Goal: Task Accomplishment & Management: Manage account settings

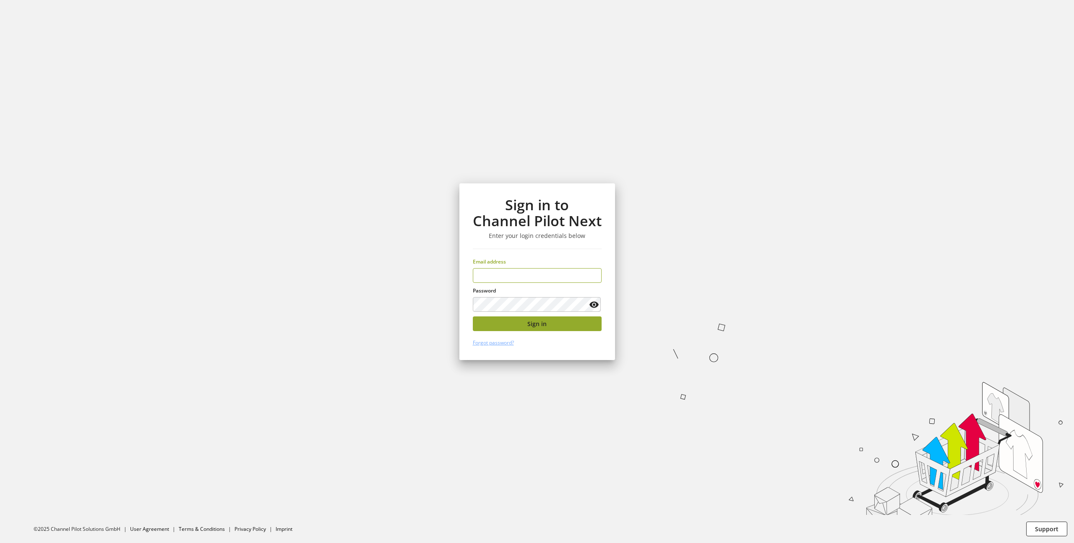
type input "**********"
click at [537, 324] on span "Sign in" at bounding box center [536, 323] width 19 height 9
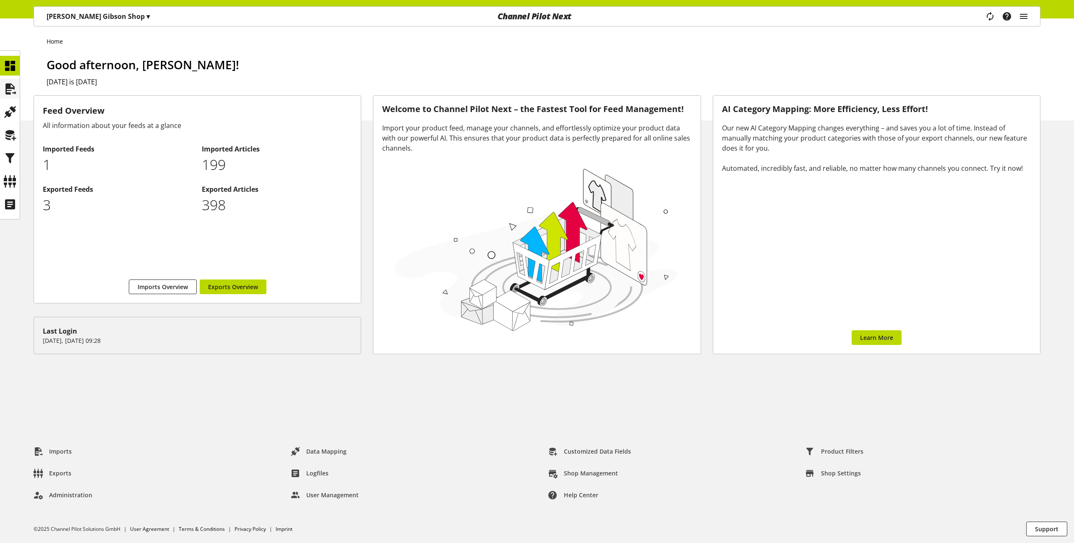
click at [15, 86] on icon at bounding box center [9, 89] width 13 height 17
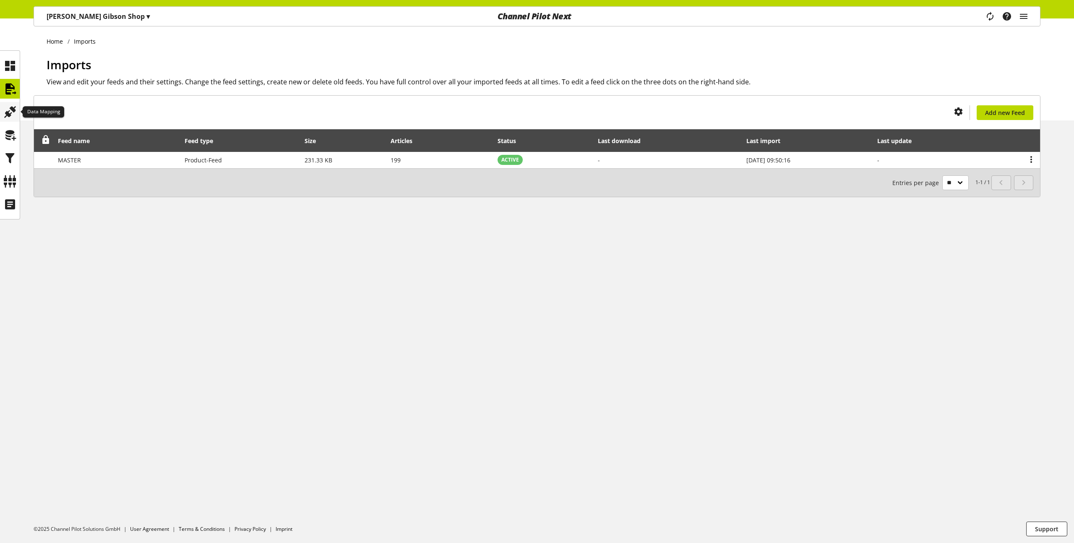
click at [12, 111] on icon at bounding box center [9, 112] width 13 height 17
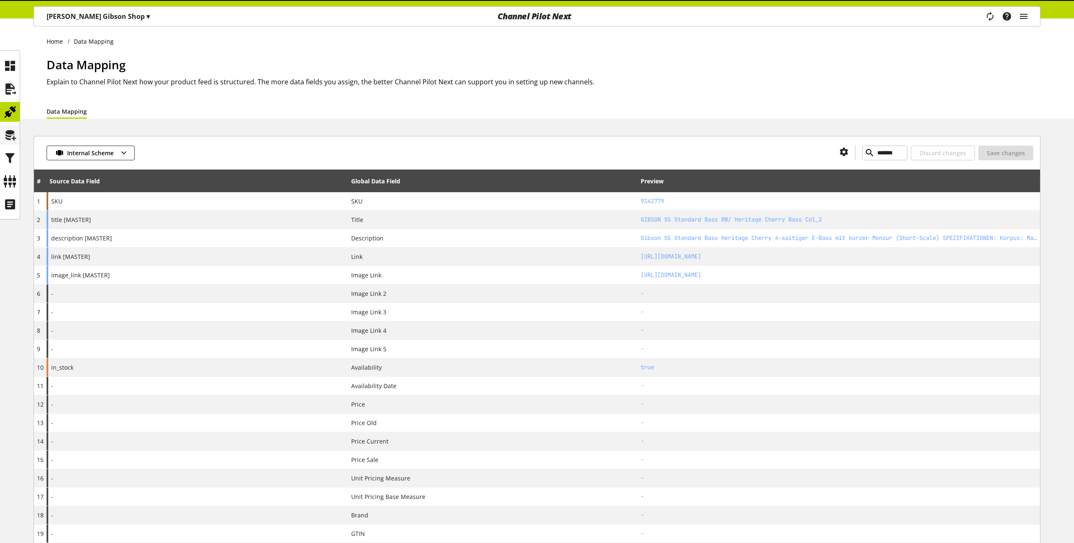
click at [12, 138] on icon at bounding box center [9, 135] width 13 height 17
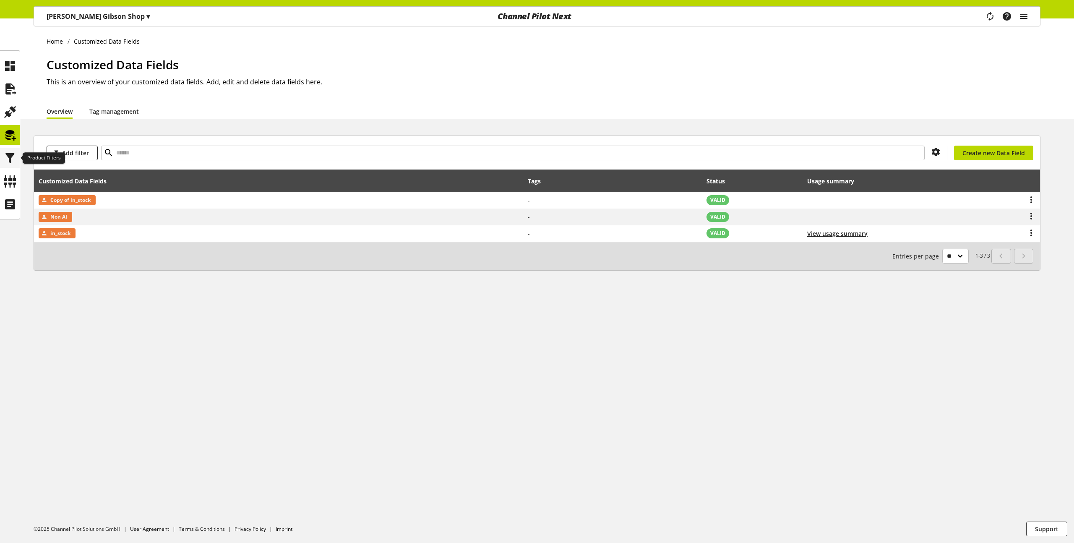
click at [10, 164] on icon at bounding box center [9, 158] width 13 height 17
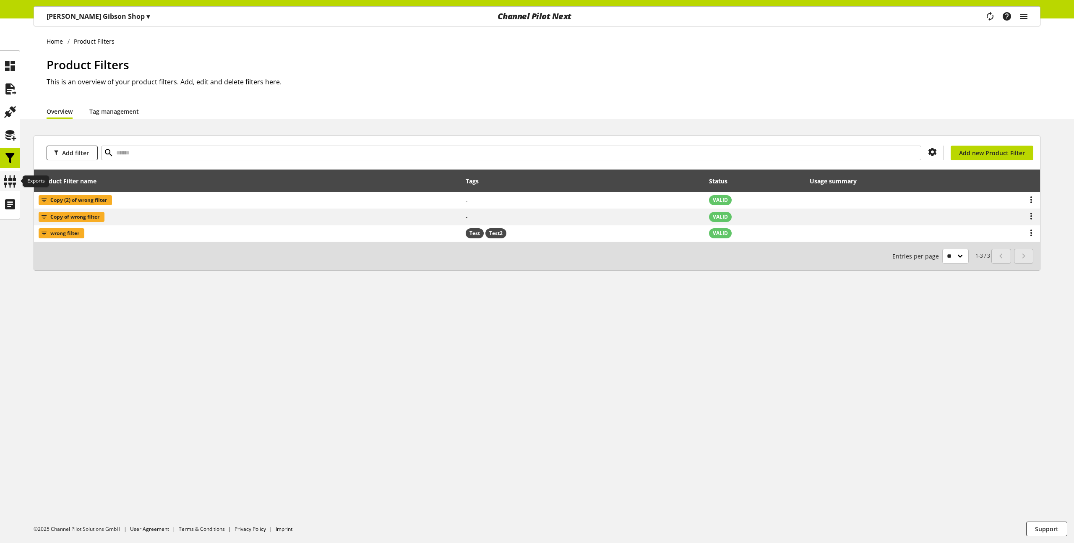
click at [11, 183] on icon at bounding box center [9, 181] width 13 height 17
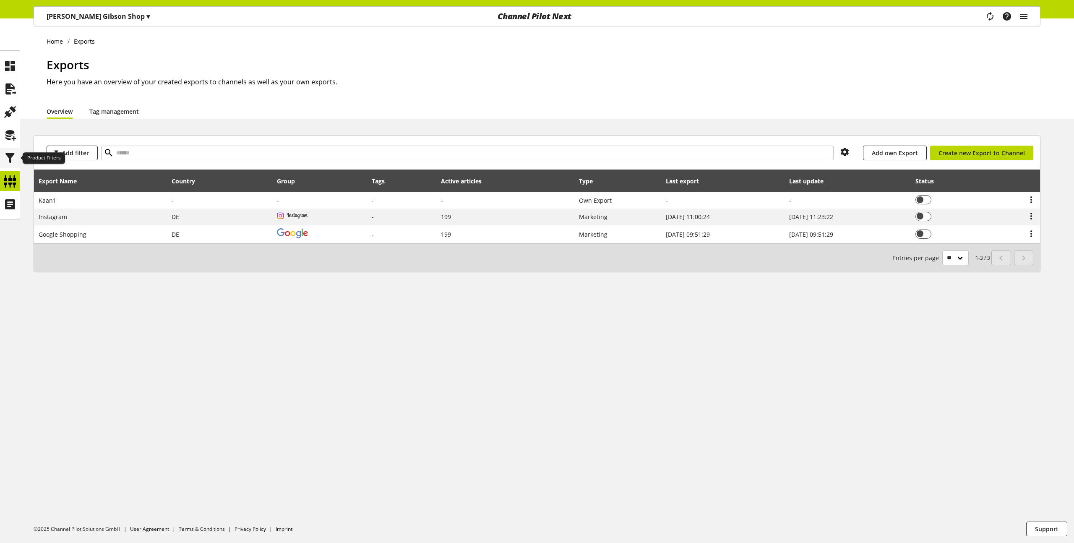
click at [10, 165] on icon at bounding box center [9, 158] width 13 height 17
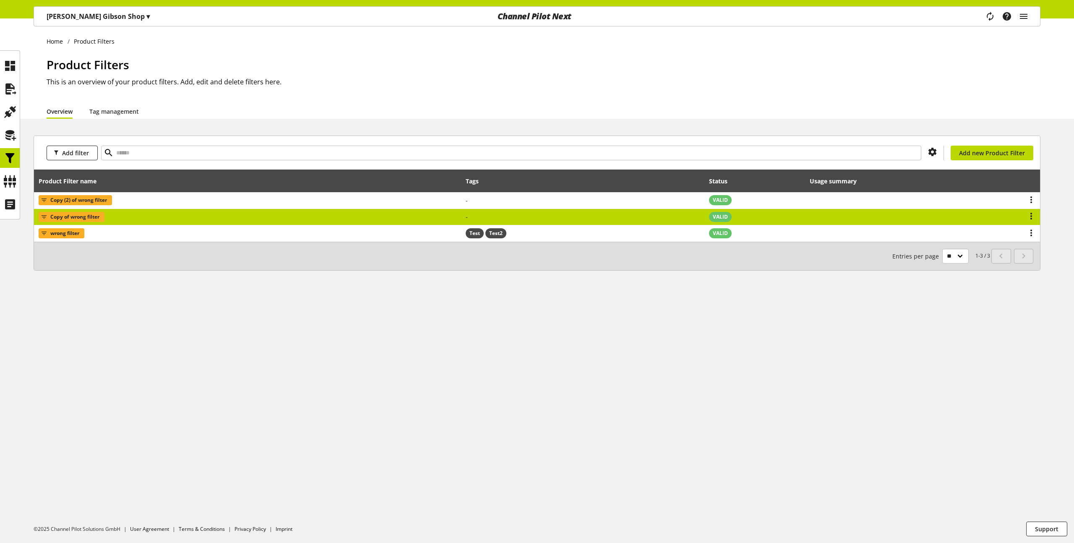
click at [86, 222] on span "Copy of wrong filter" at bounding box center [74, 217] width 49 height 10
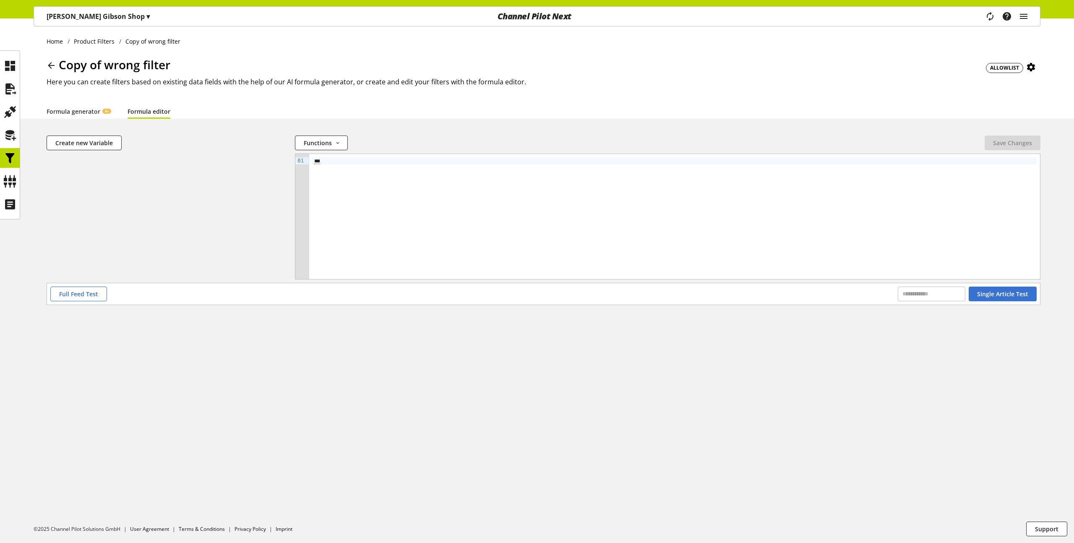
click at [363, 172] on div "***" at bounding box center [674, 216] width 731 height 125
click at [576, 229] on div "*" at bounding box center [674, 216] width 731 height 125
click at [976, 294] on button "Single Article Test" at bounding box center [1003, 294] width 68 height 15
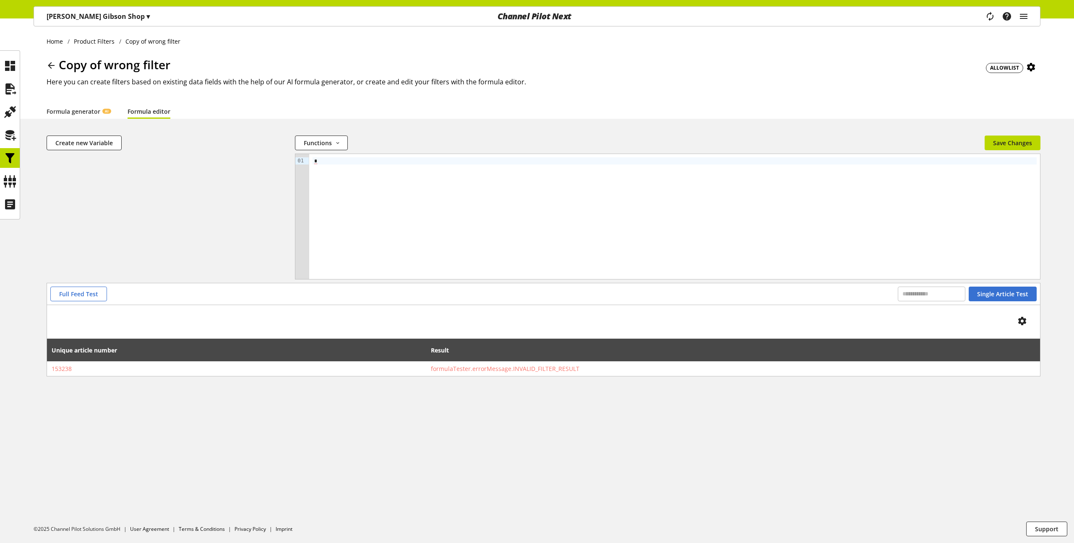
click at [571, 437] on div "Home Product Filters Copy of wrong filter Copy of wrong filter ALLOWLIST Here y…" at bounding box center [537, 280] width 1074 height 525
click at [614, 402] on div "Home Product Filters Copy of wrong filter Copy of wrong filter ALLOWLIST Here y…" at bounding box center [537, 280] width 1074 height 525
click at [450, 233] on div "*" at bounding box center [674, 216] width 731 height 125
click at [1002, 297] on span "Single Article Test" at bounding box center [1002, 294] width 51 height 9
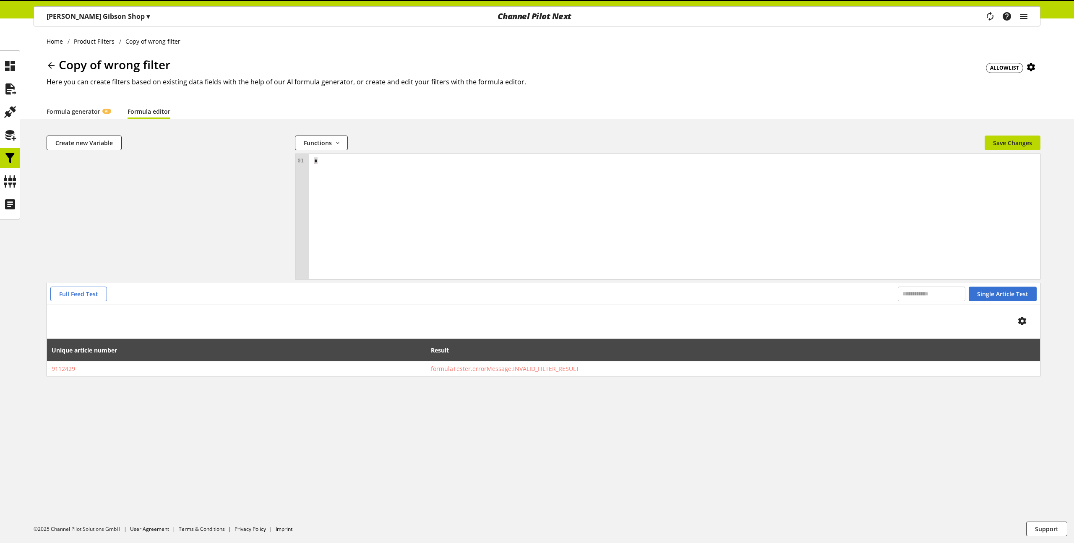
click at [679, 192] on div "*" at bounding box center [674, 216] width 731 height 125
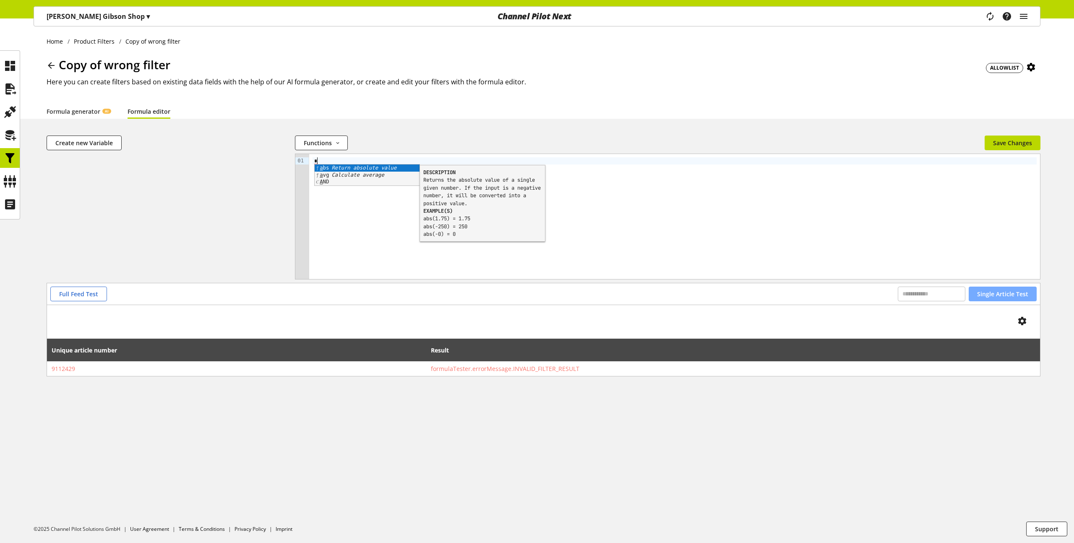
click at [1006, 295] on span "Single Article Test" at bounding box center [1002, 294] width 51 height 9
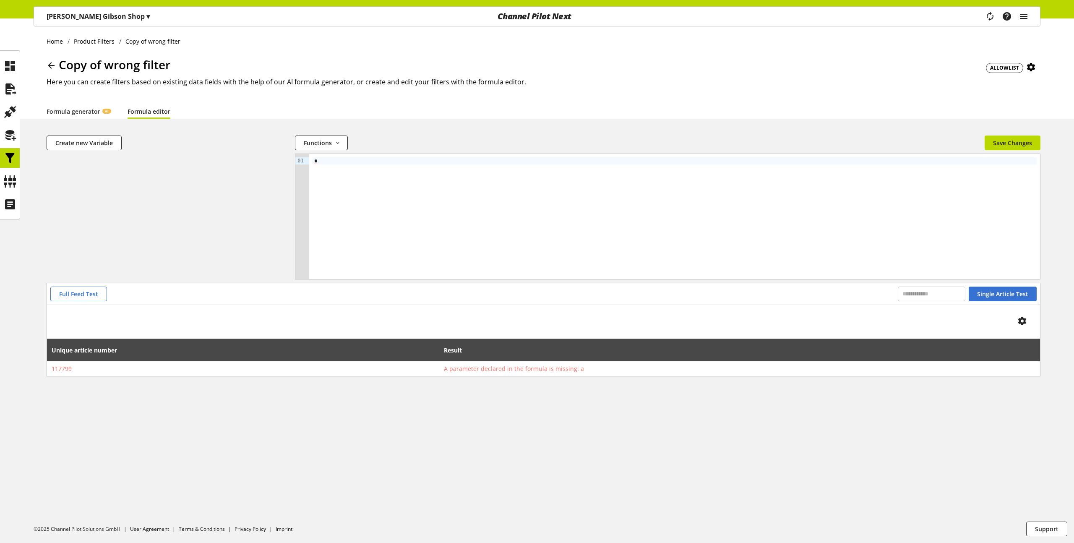
click at [689, 242] on div "*" at bounding box center [674, 216] width 731 height 125
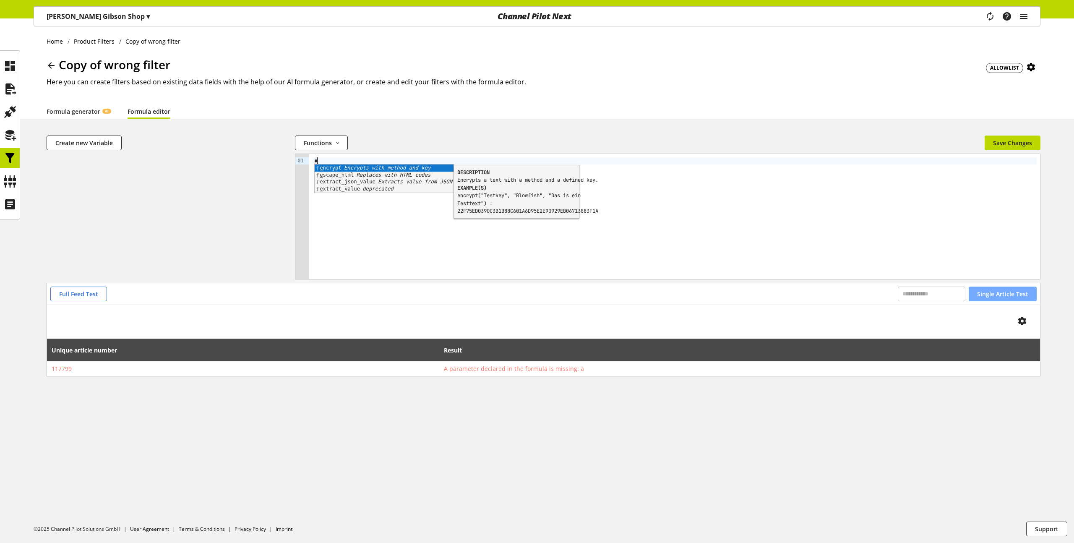
click at [1015, 297] on span "Single Article Test" at bounding box center [1002, 294] width 51 height 9
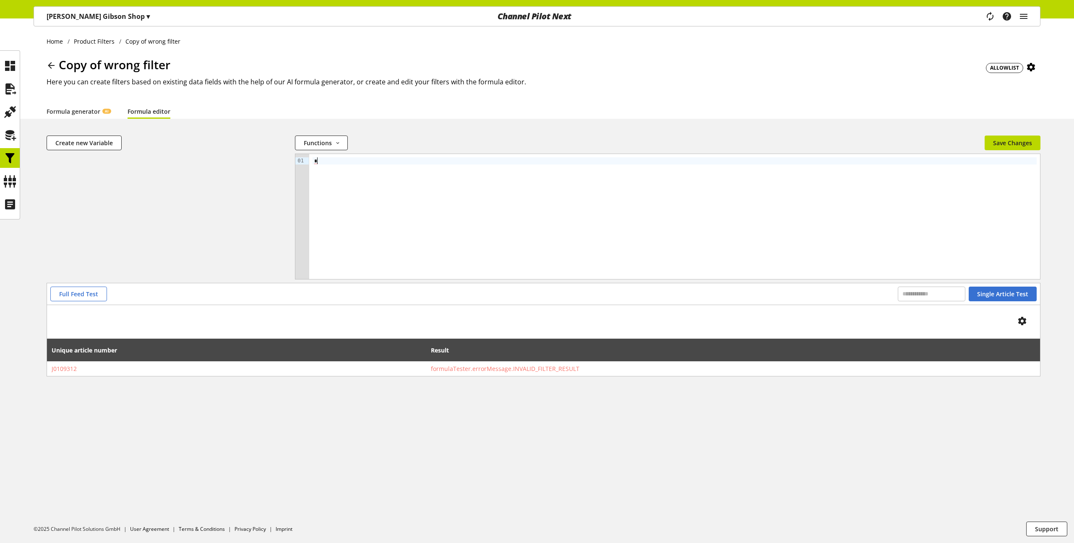
click at [386, 222] on div "*" at bounding box center [674, 216] width 731 height 125
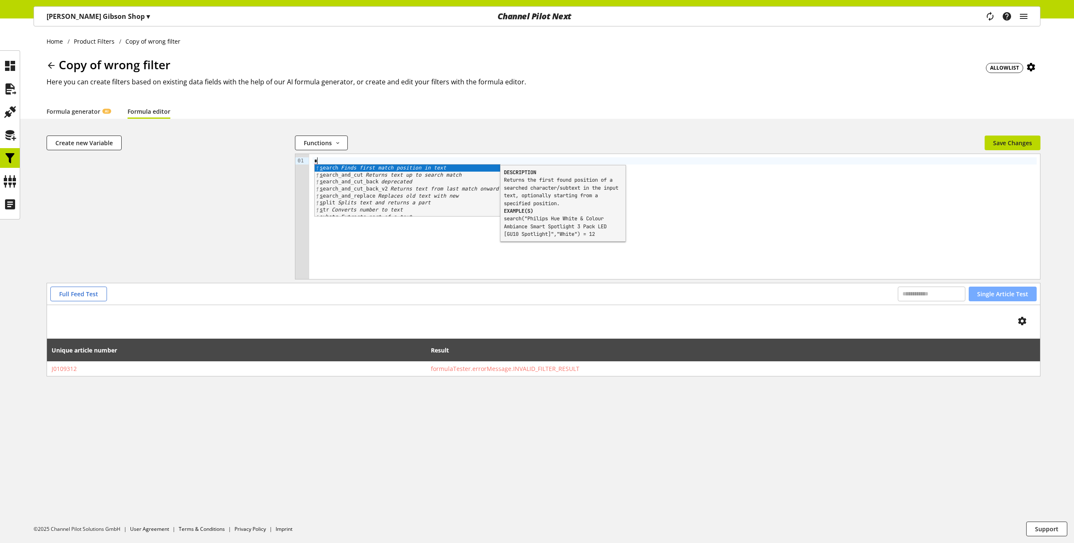
click at [1031, 299] on button "Single Article Test" at bounding box center [1003, 294] width 68 height 15
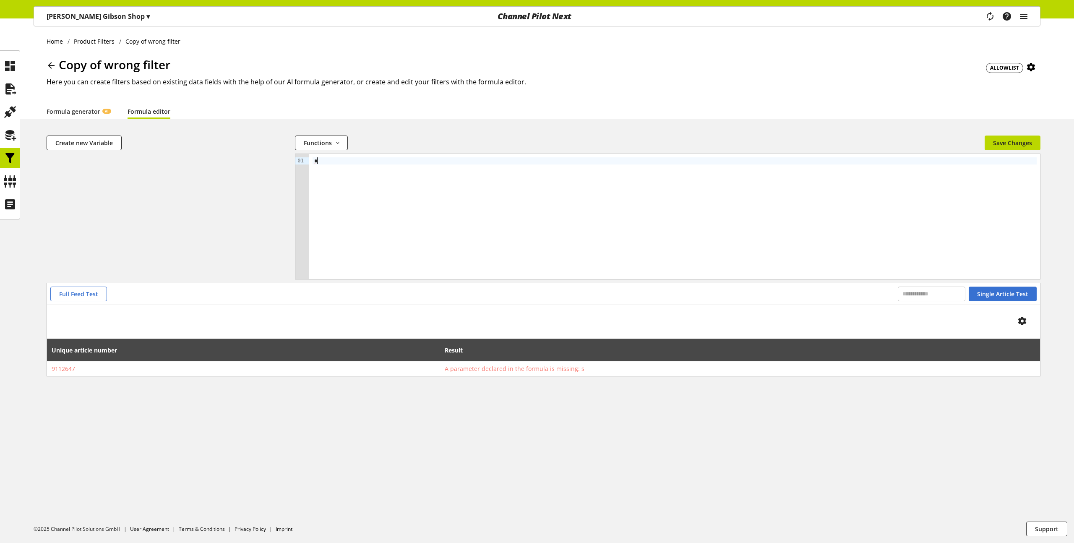
click at [697, 228] on div "*" at bounding box center [674, 216] width 731 height 125
click at [992, 293] on span "Single Article Test" at bounding box center [1002, 294] width 51 height 9
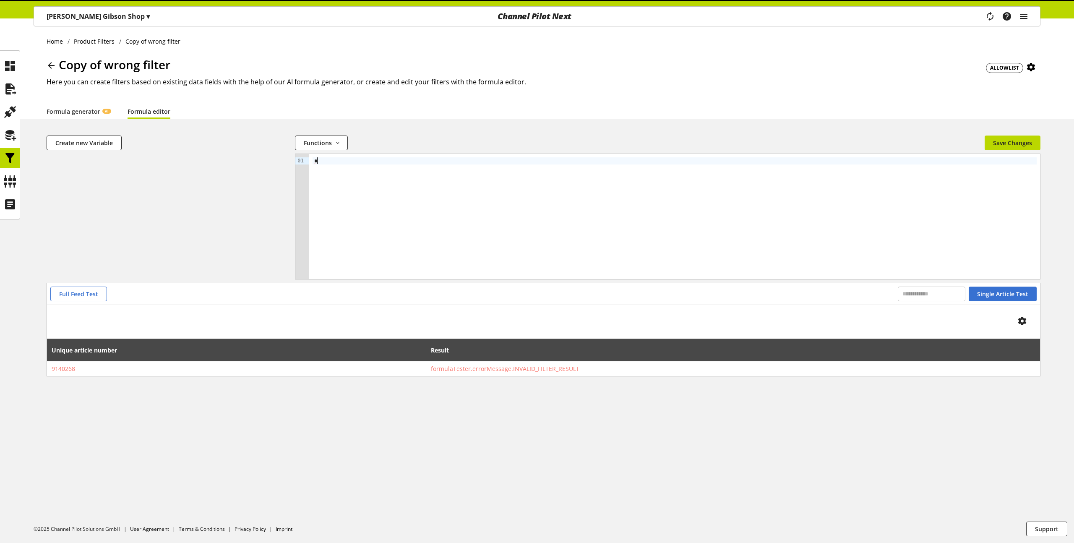
click at [835, 235] on div "*" at bounding box center [674, 216] width 731 height 125
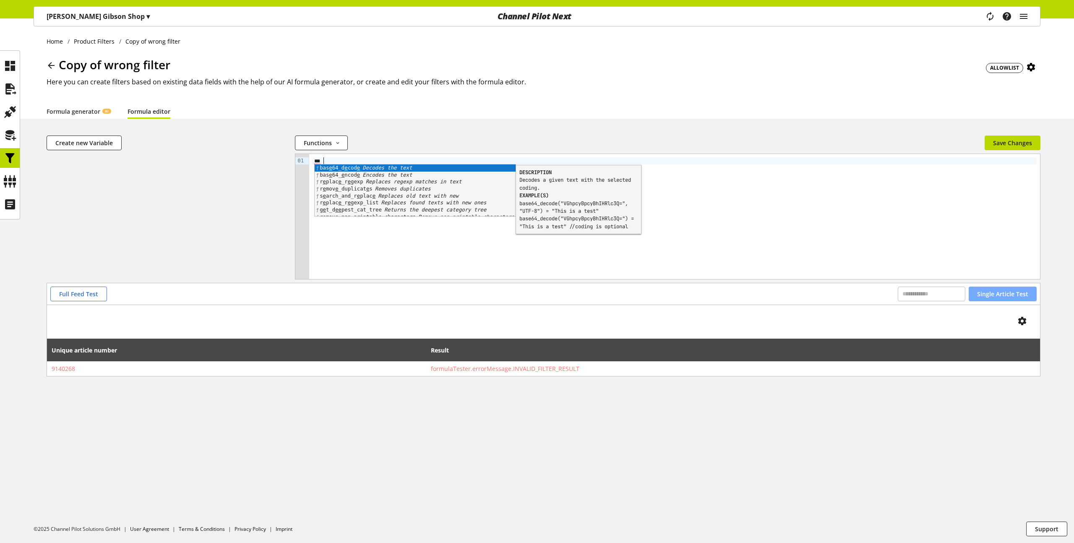
click at [1017, 292] on span "Single Article Test" at bounding box center [1002, 294] width 51 height 9
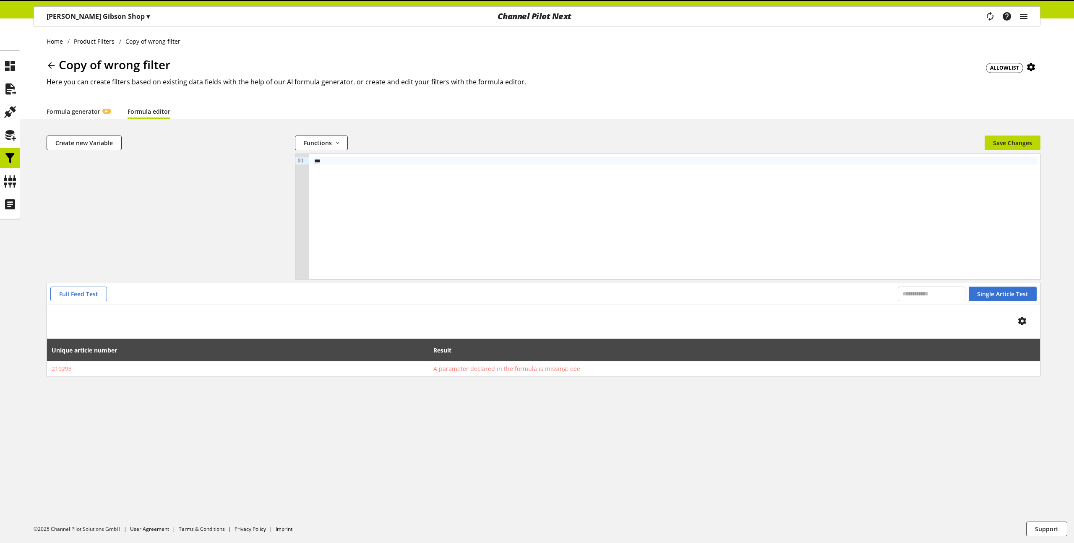
click at [825, 230] on div "***" at bounding box center [674, 216] width 731 height 125
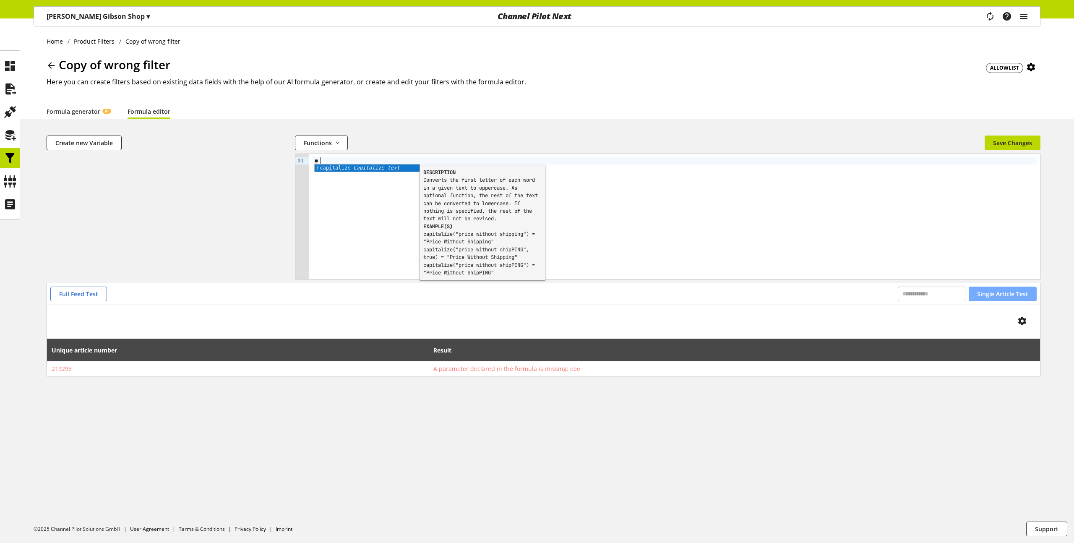
click at [1023, 298] on span "Single Article Test" at bounding box center [1002, 294] width 51 height 9
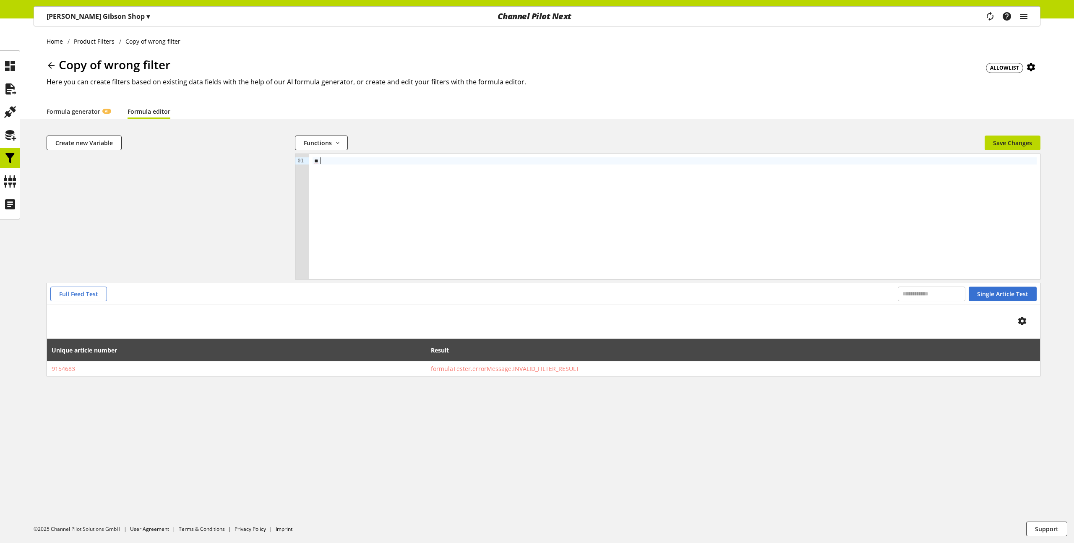
drag, startPoint x: 735, startPoint y: 232, endPoint x: 742, endPoint y: 217, distance: 16.3
click at [735, 232] on div "**" at bounding box center [674, 216] width 731 height 125
click at [81, 140] on span "Create new Variable" at bounding box center [83, 142] width 57 height 9
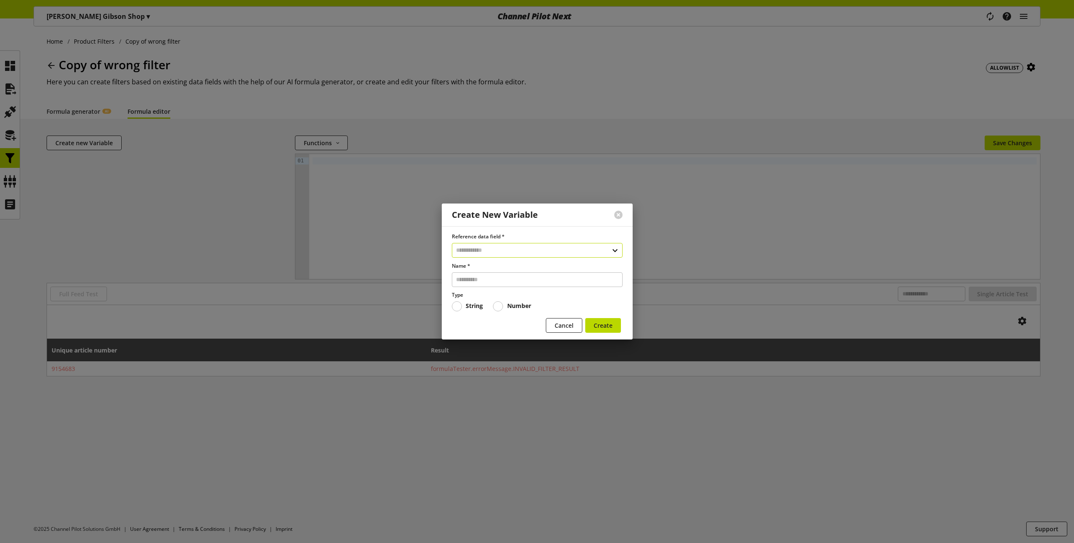
click at [466, 257] on input "text" at bounding box center [537, 250] width 171 height 15
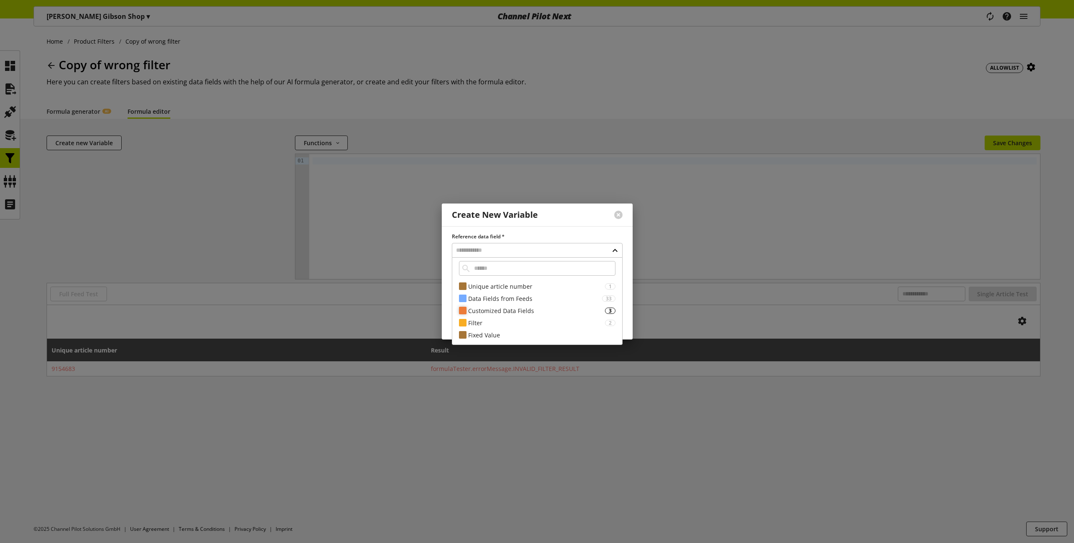
click at [489, 305] on div "Customized Data Fields 3" at bounding box center [537, 311] width 170 height 12
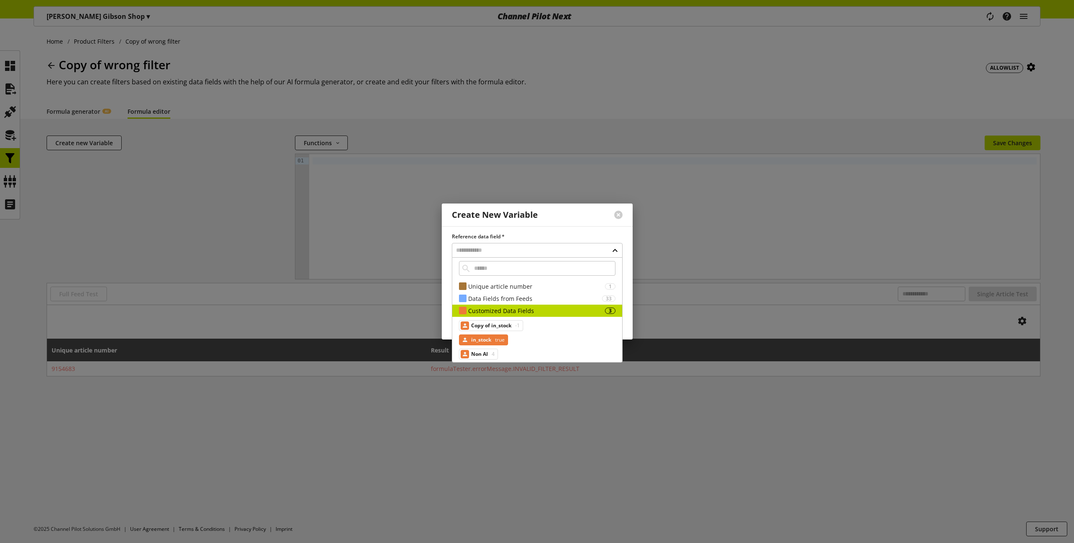
click at [492, 338] on div "in_stock true" at bounding box center [483, 339] width 49 height 11
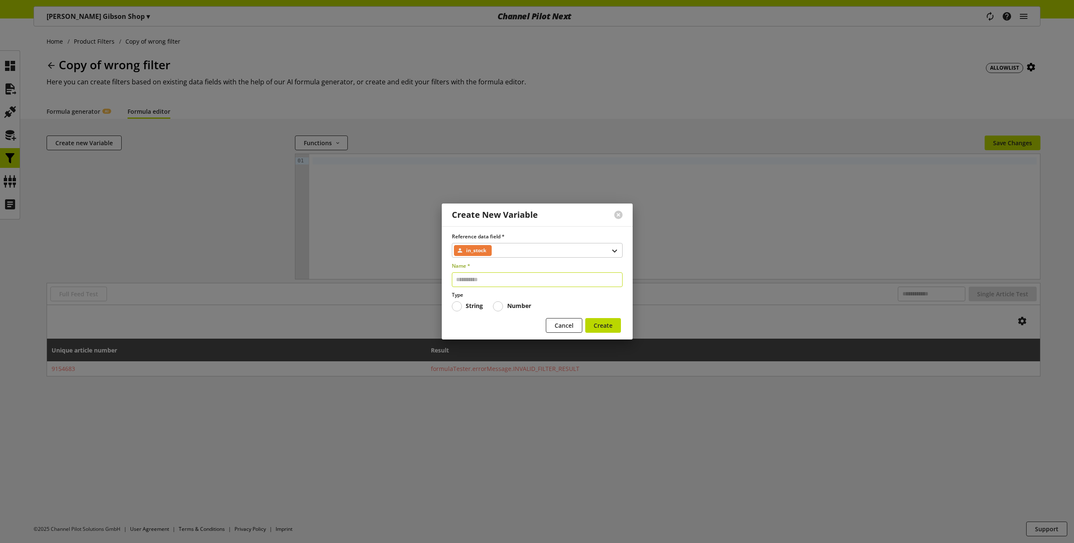
click at [488, 280] on input "text" at bounding box center [537, 279] width 171 height 15
type input "**"
click at [613, 326] on button "Create" at bounding box center [603, 325] width 36 height 15
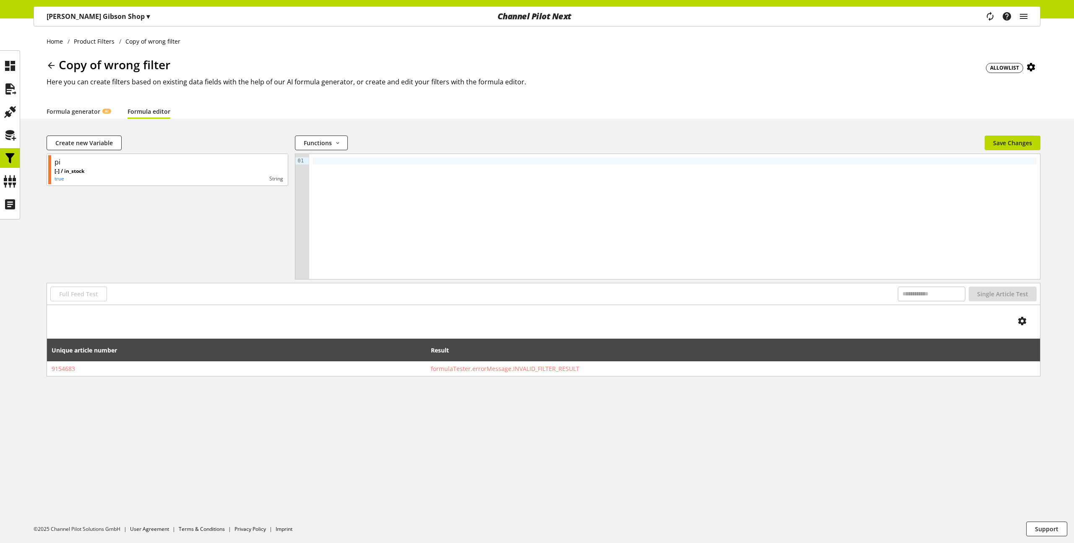
click at [363, 190] on div at bounding box center [674, 216] width 731 height 125
click at [1010, 297] on span "Single Article Test" at bounding box center [1002, 294] width 51 height 9
click at [329, 170] on div "**" at bounding box center [674, 216] width 731 height 125
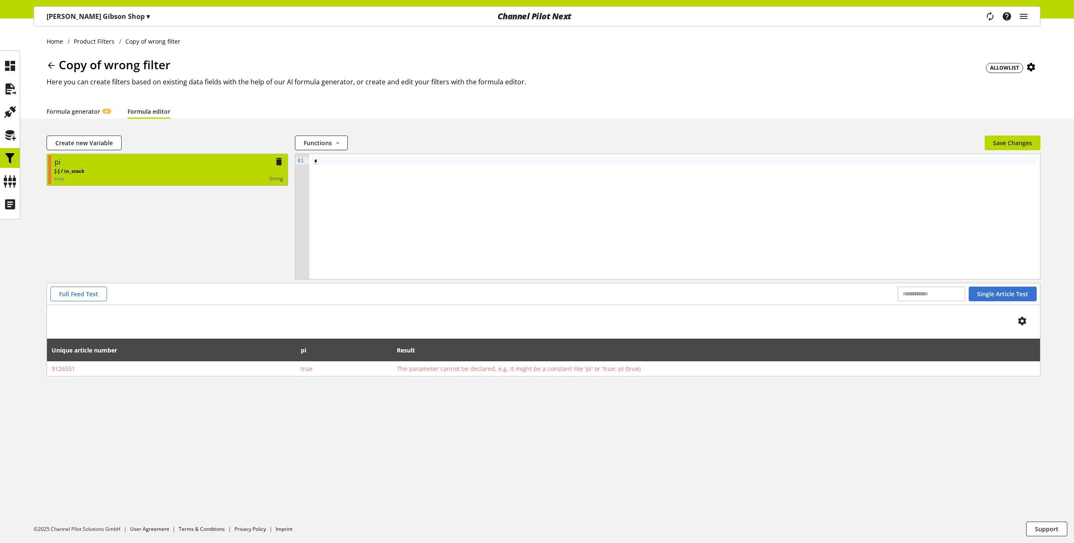
click at [193, 171] on div "[-] / in_stock true string" at bounding box center [169, 174] width 229 height 15
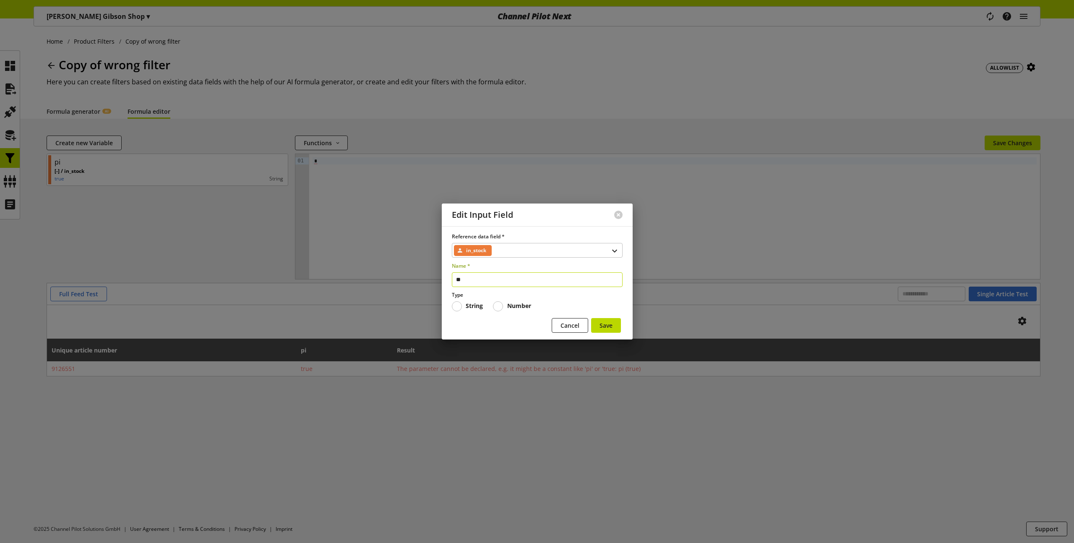
click at [477, 280] on input "**" at bounding box center [537, 279] width 171 height 15
type input "*"
click at [615, 328] on button "Save" at bounding box center [606, 325] width 30 height 15
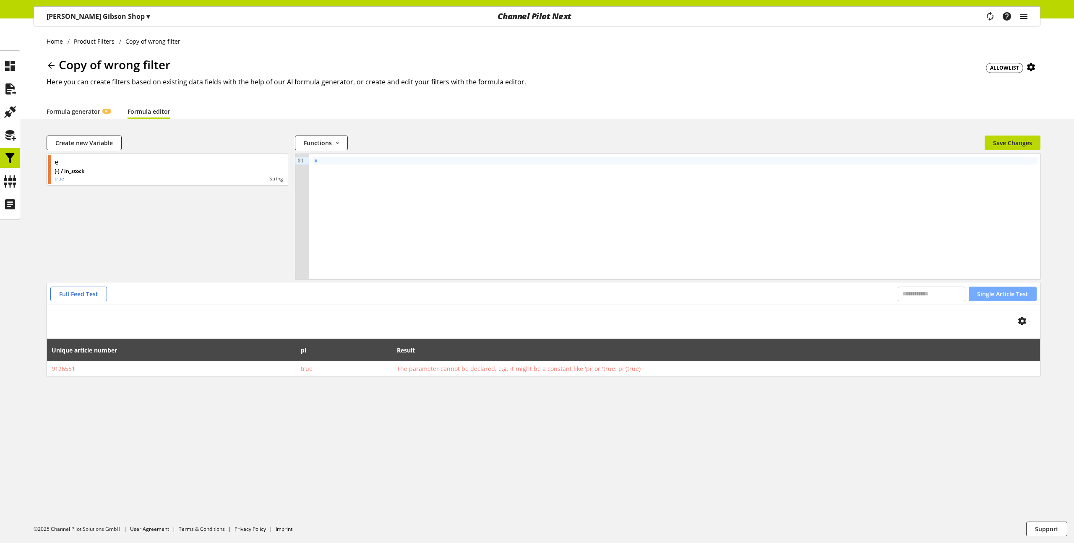
click at [998, 288] on button "Single Article Test" at bounding box center [1003, 294] width 68 height 15
click at [1008, 293] on span "Single Article Test" at bounding box center [1002, 294] width 51 height 9
click at [721, 443] on div "Home Product Filters Copy of wrong filter Copy of wrong filter ALLOWLIST Here y…" at bounding box center [537, 280] width 1074 height 525
click at [325, 175] on div "*" at bounding box center [674, 216] width 731 height 125
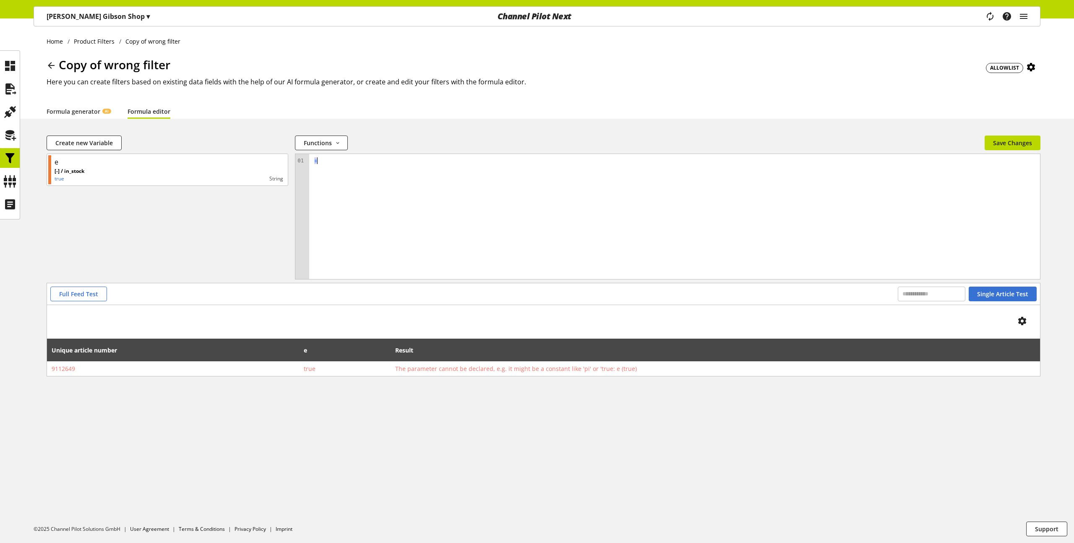
click at [252, 258] on div "e [-] / in_stock true string" at bounding box center [168, 217] width 242 height 126
click at [449, 234] on div "*" at bounding box center [674, 216] width 731 height 125
click at [1022, 138] on span "Save Changes" at bounding box center [1012, 142] width 39 height 9
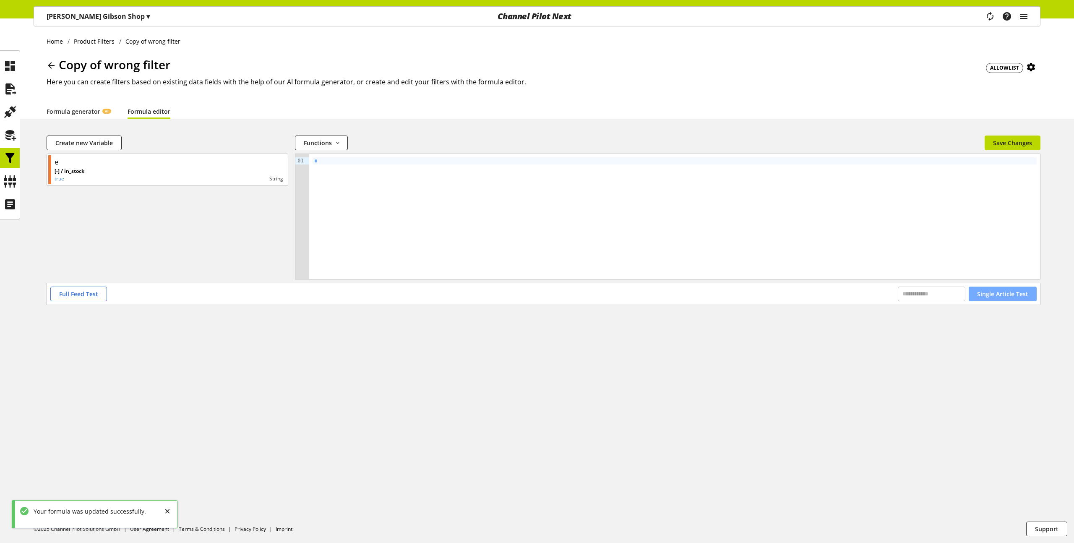
click at [997, 296] on span "Single Article Test" at bounding box center [1002, 294] width 51 height 9
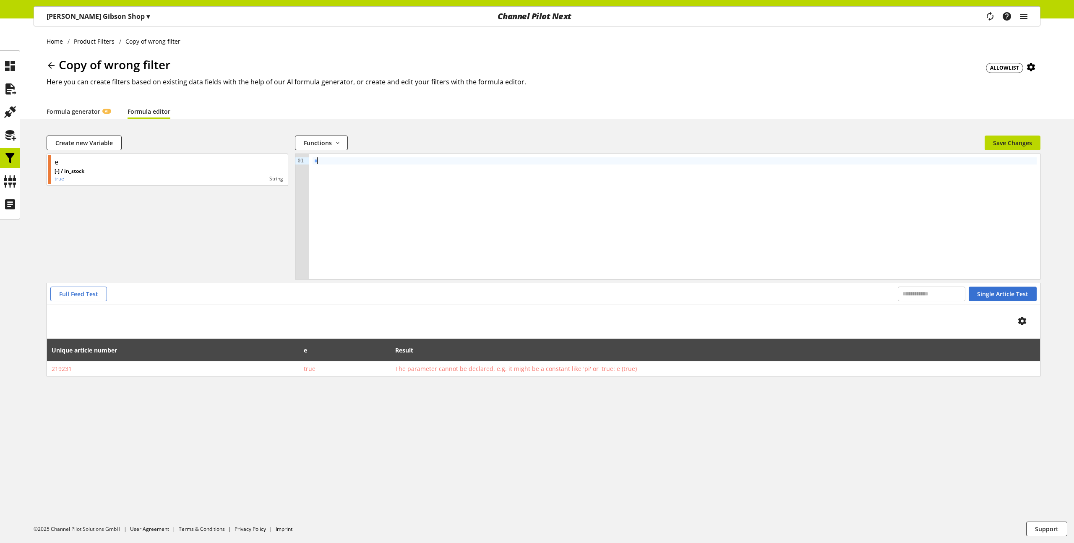
click at [695, 234] on div "*" at bounding box center [674, 216] width 731 height 125
click at [7, 86] on icon at bounding box center [9, 89] width 13 height 17
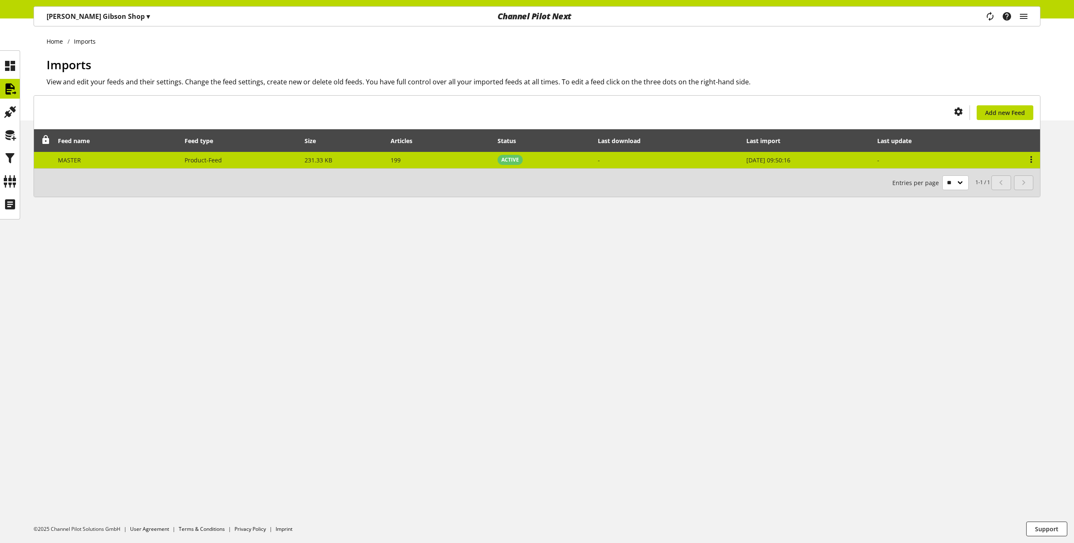
click at [466, 157] on td "199" at bounding box center [439, 160] width 107 height 16
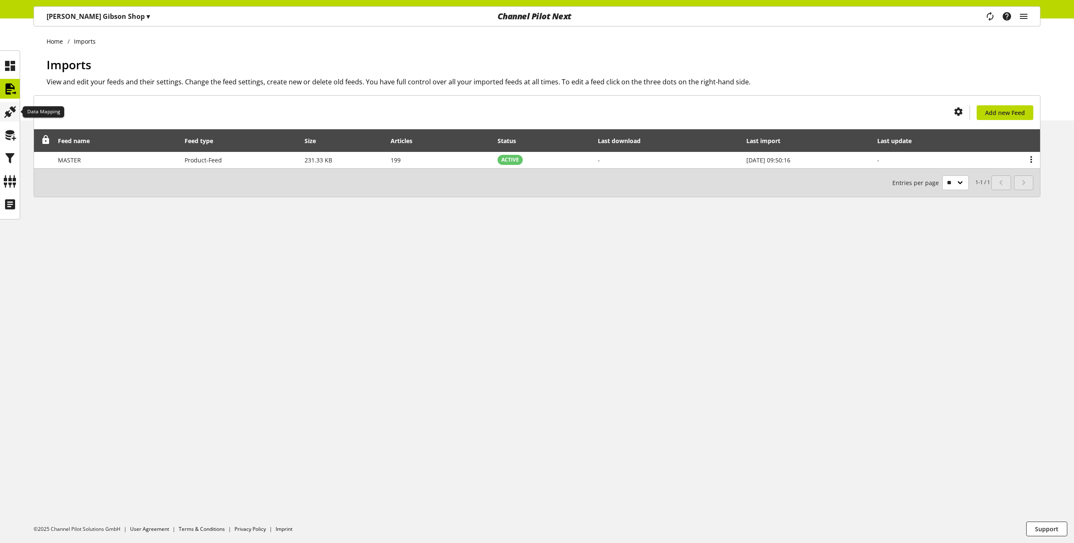
click at [4, 115] on icon at bounding box center [9, 112] width 13 height 17
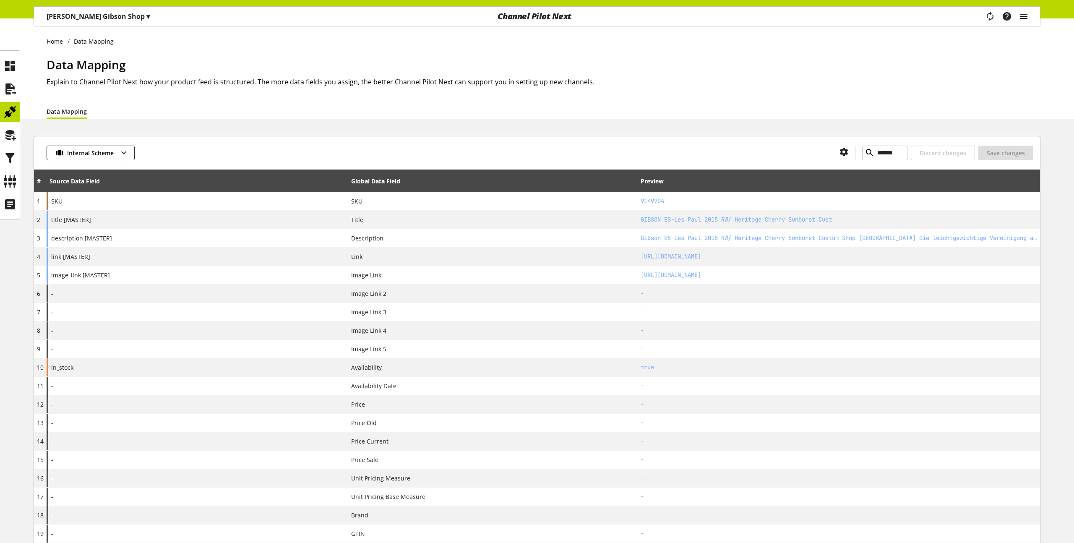
click at [120, 220] on div "title [MASTER]" at bounding box center [198, 220] width 302 height 18
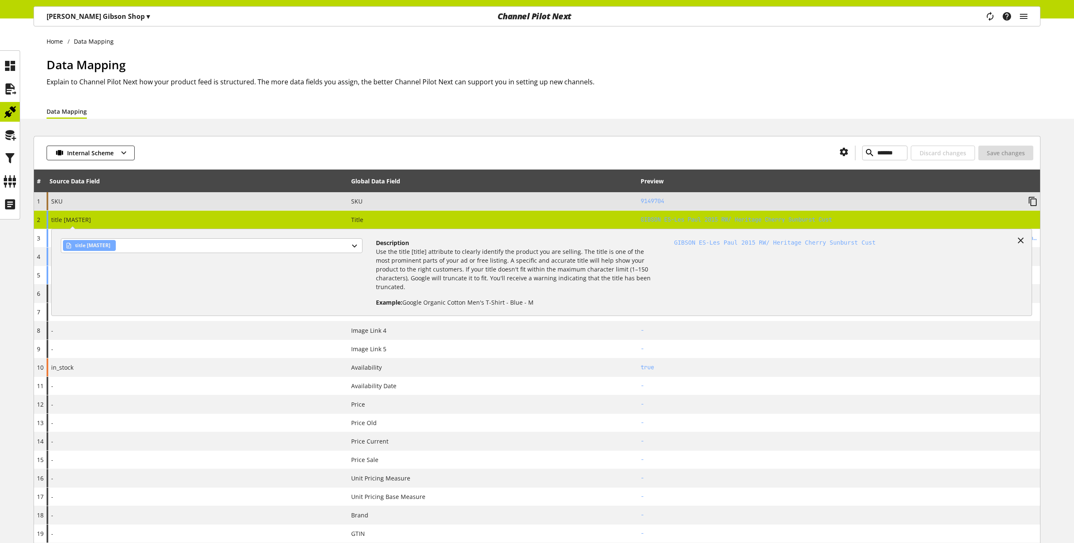
click at [146, 202] on div "SKU" at bounding box center [198, 201] width 302 height 18
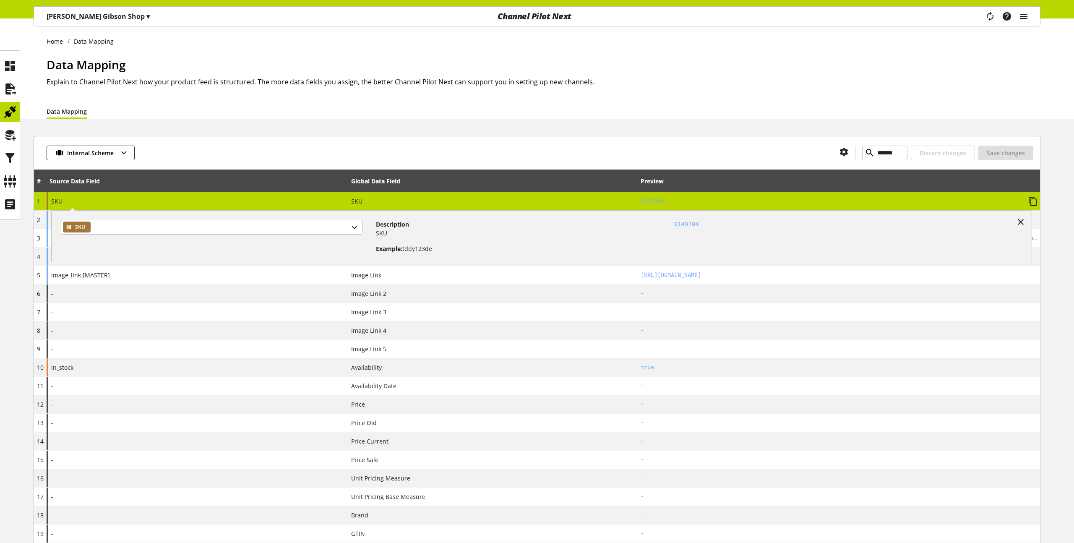
click at [146, 202] on div "SKU SKU Description SKU Example: tddy123de 9149704" at bounding box center [198, 201] width 302 height 18
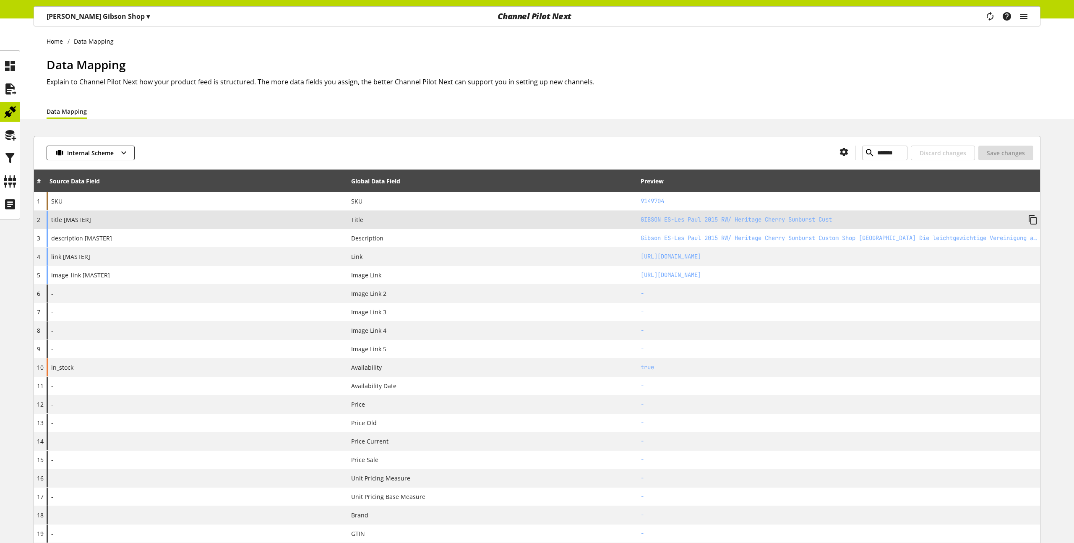
click at [148, 220] on div "title [MASTER]" at bounding box center [198, 220] width 302 height 18
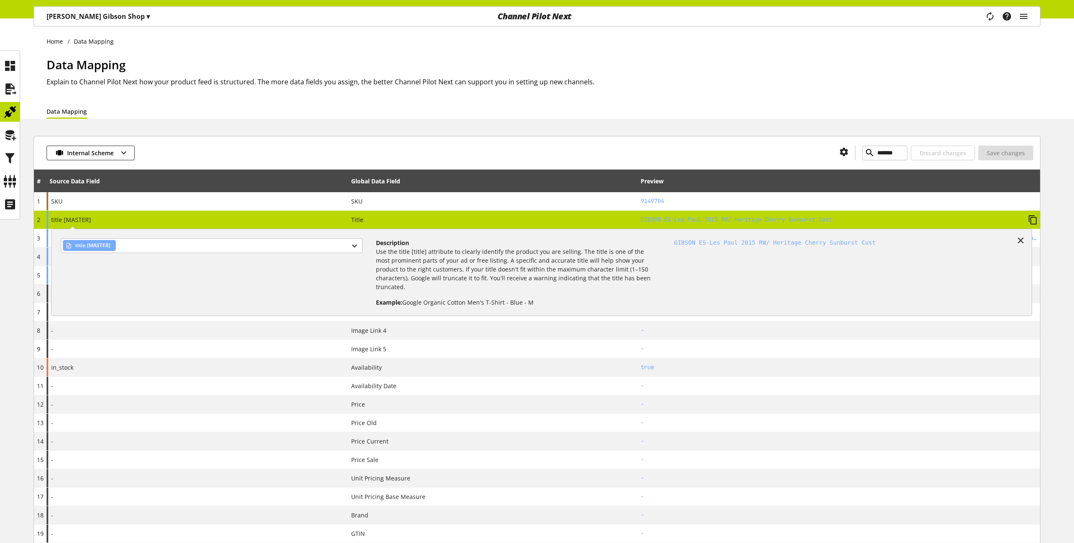
click at [148, 220] on div "title [MASTER] title [MASTER] Description Use the title [title] attribute to cl…" at bounding box center [198, 220] width 302 height 18
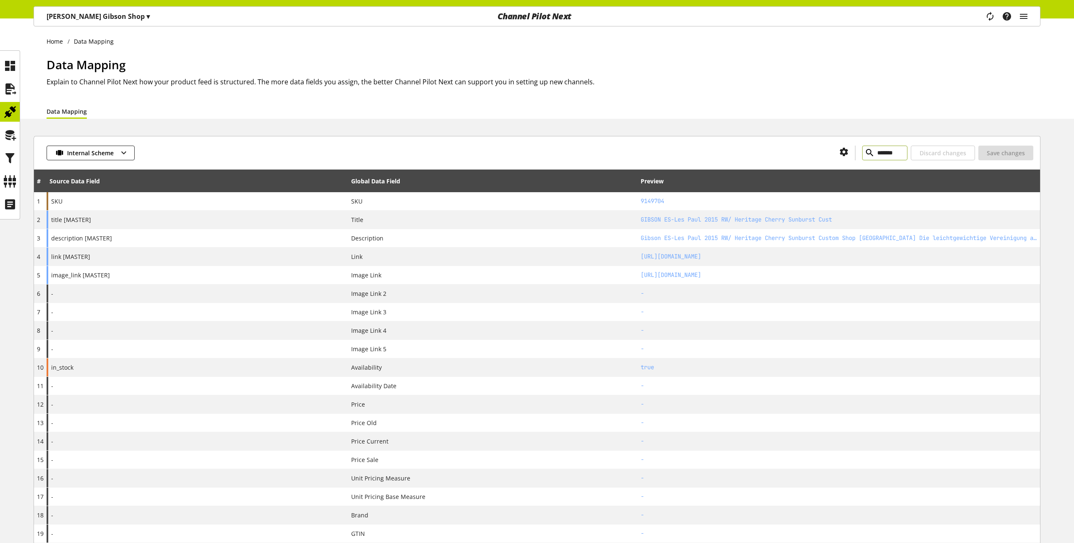
click at [882, 157] on input "*******" at bounding box center [884, 153] width 45 height 15
type input "*******"
type input "******"
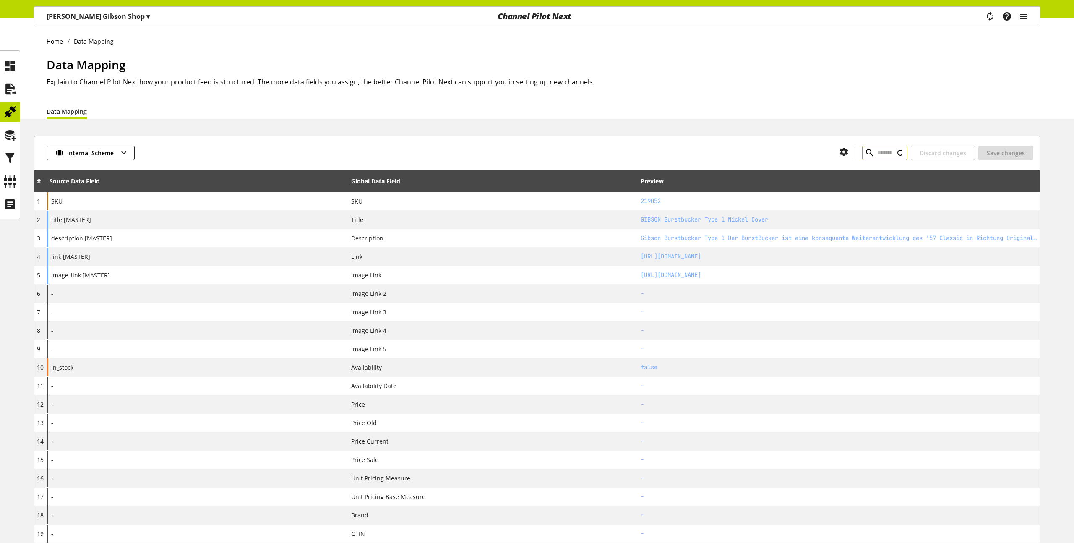
type input "*******"
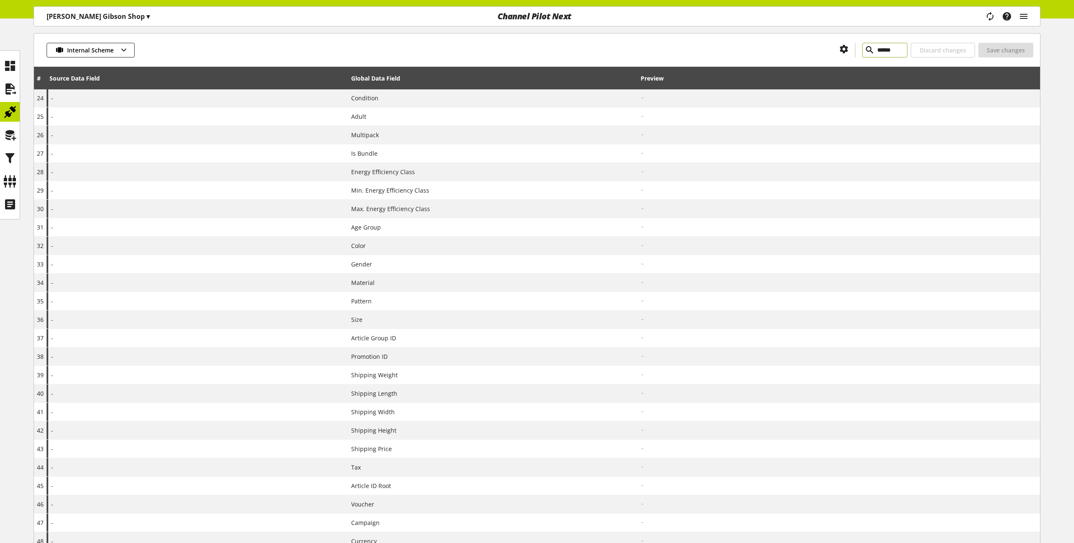
scroll to position [621, 0]
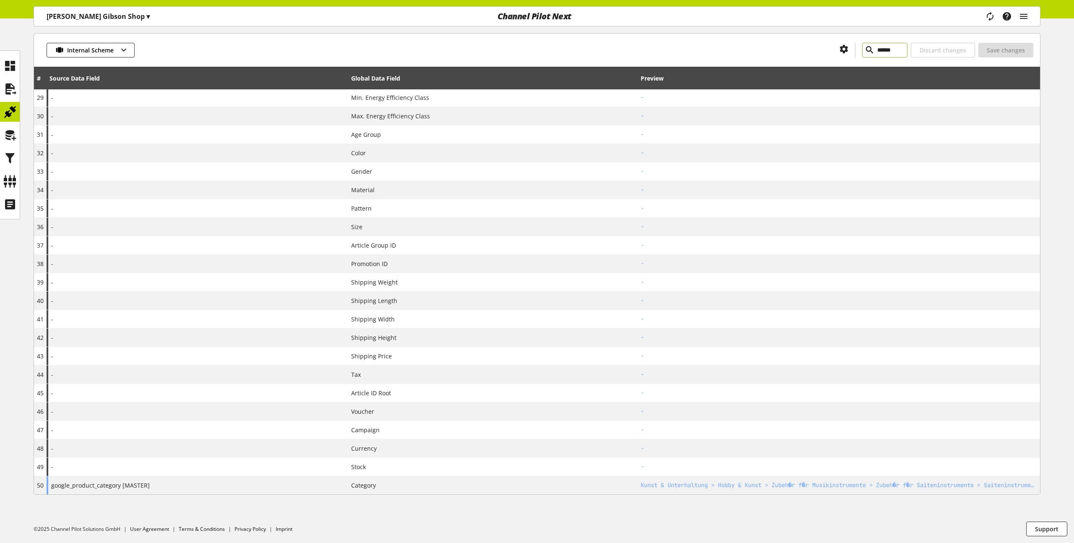
type input "******"
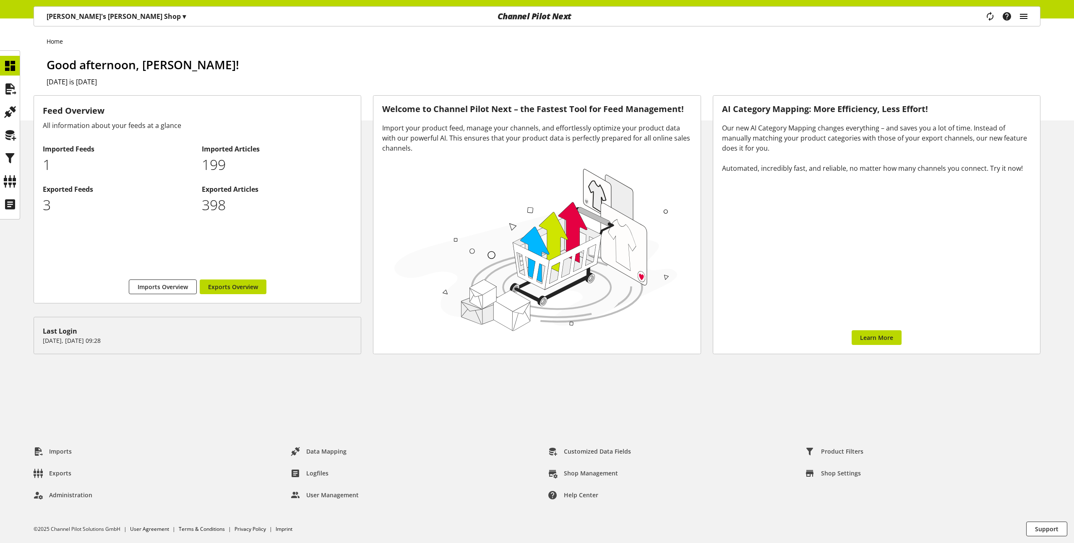
click at [1025, 18] on icon "main navigation" at bounding box center [1024, 16] width 10 height 15
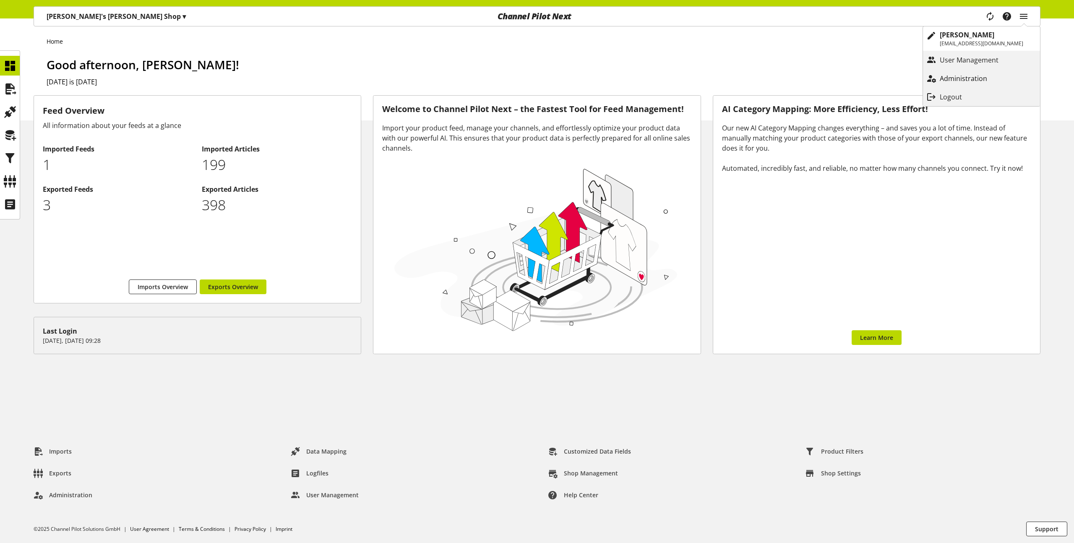
click at [964, 76] on p "Administration" at bounding box center [972, 78] width 64 height 10
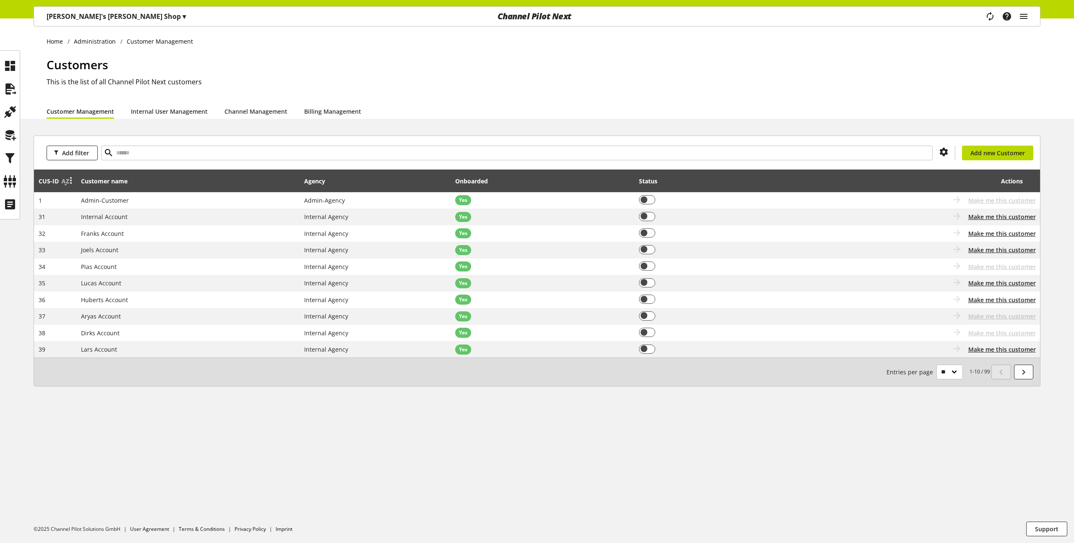
click at [65, 185] on div at bounding box center [70, 181] width 12 height 10
click at [37, 198] on link "Sort by ASC" at bounding box center [40, 197] width 70 height 12
click at [66, 181] on icon at bounding box center [71, 179] width 10 height 15
click at [55, 211] on link "Sort by DESC" at bounding box center [40, 209] width 70 height 12
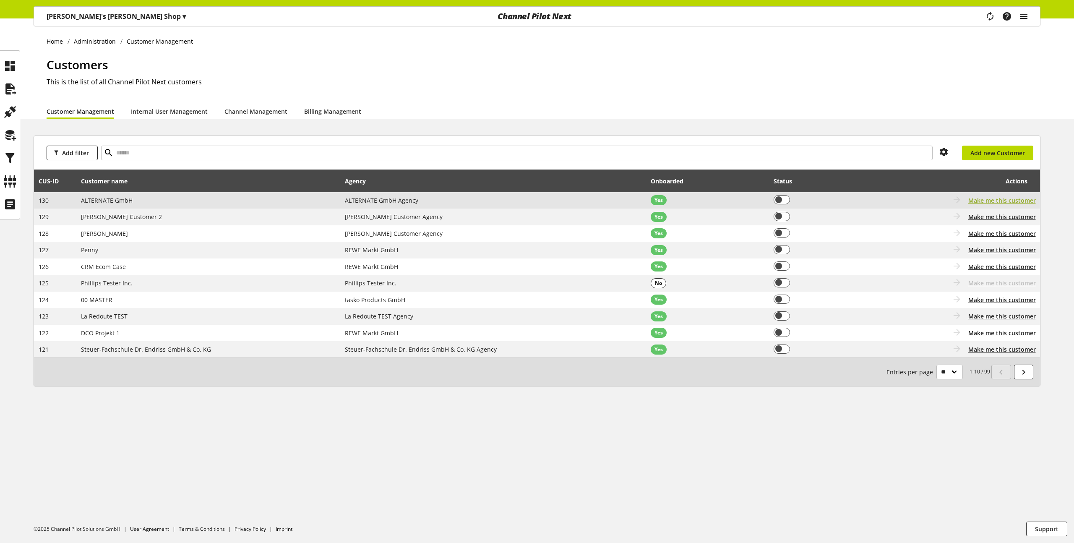
click at [978, 202] on span "Make me this customer" at bounding box center [1002, 200] width 68 height 9
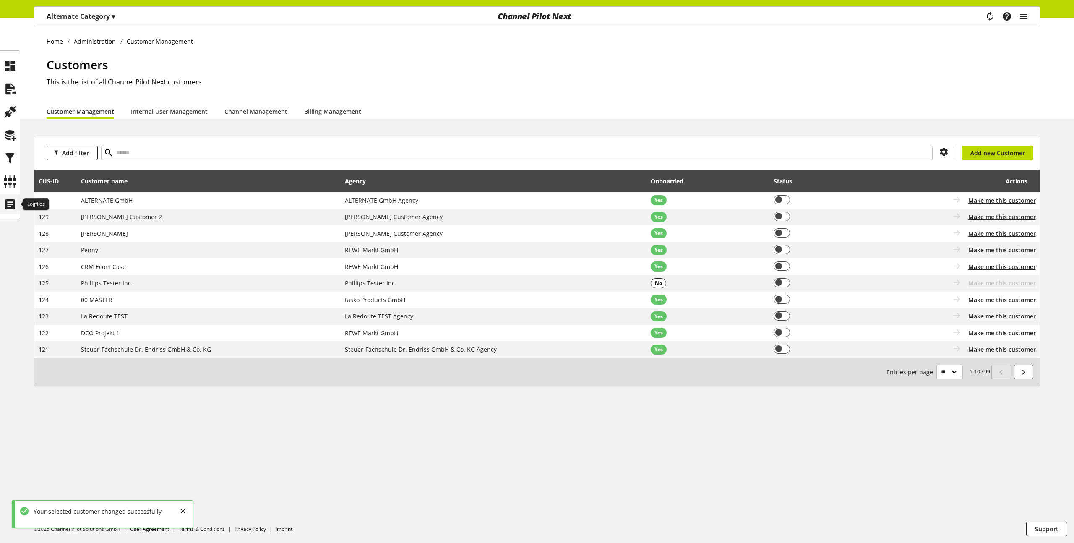
click at [10, 206] on icon at bounding box center [9, 204] width 13 height 17
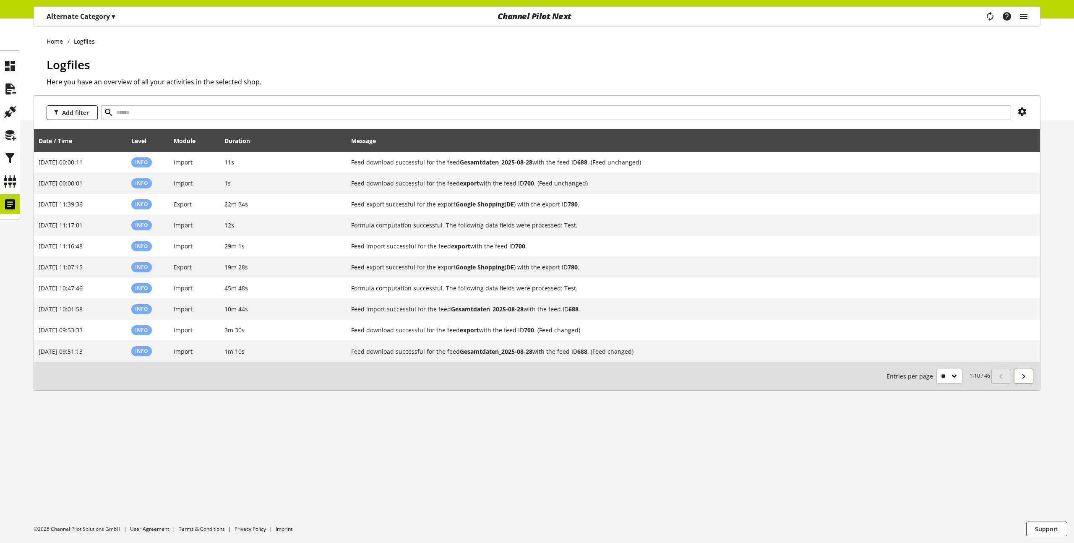
click at [1027, 376] on icon at bounding box center [1024, 376] width 10 height 15
click at [1024, 16] on icon "main navigation" at bounding box center [1024, 16] width 10 height 15
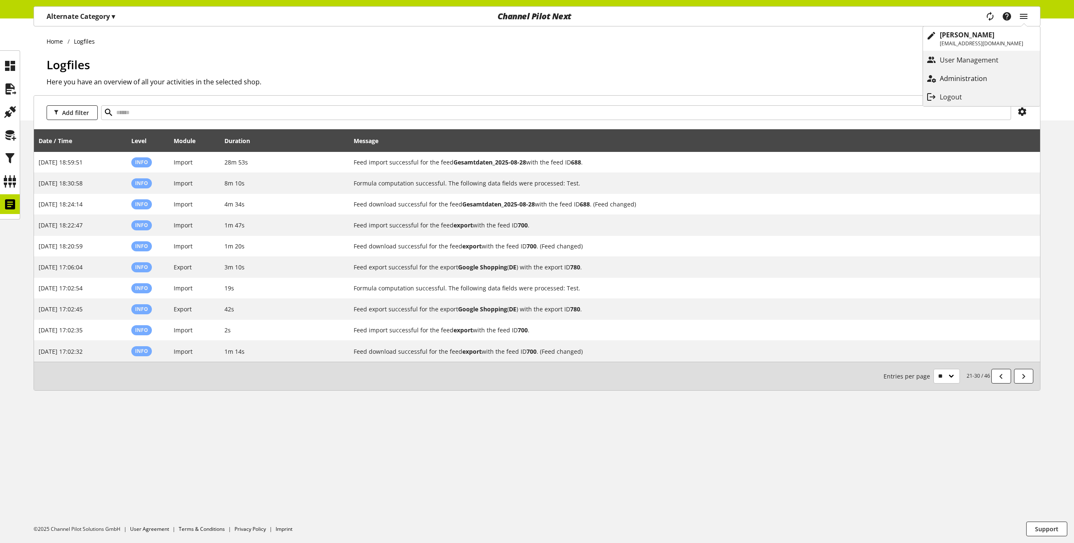
click at [984, 76] on p "Administration" at bounding box center [972, 78] width 64 height 10
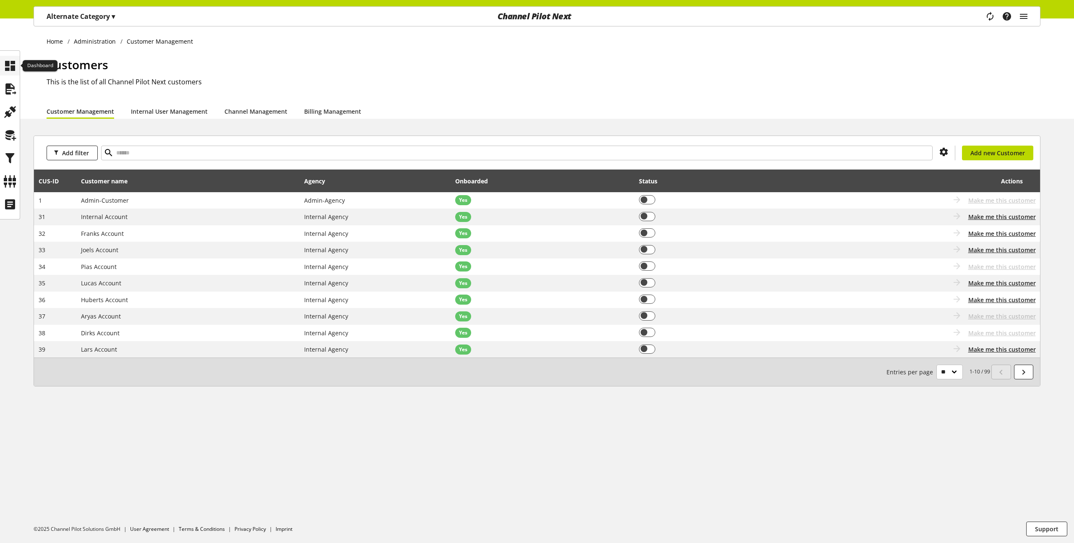
click at [16, 64] on icon at bounding box center [9, 65] width 13 height 17
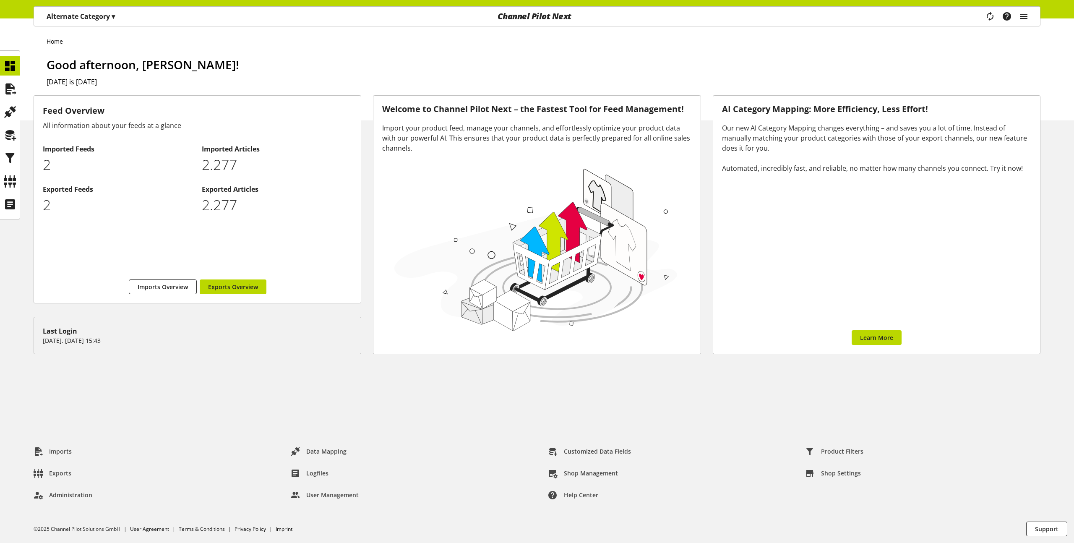
click at [73, 20] on p "Alternate Category ▾" at bounding box center [81, 16] width 68 height 10
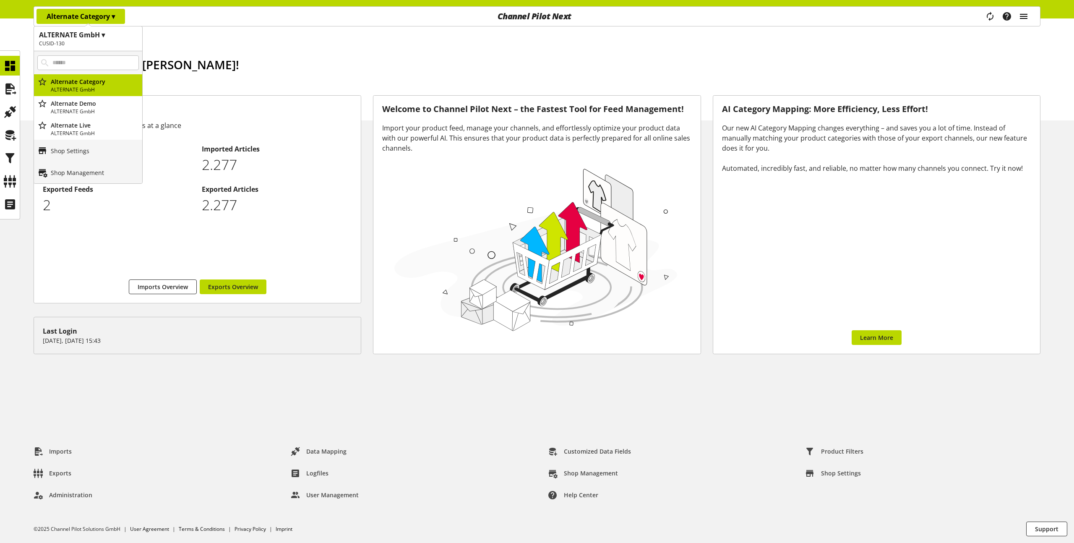
click at [1023, 20] on icon "main navigation" at bounding box center [1024, 16] width 10 height 15
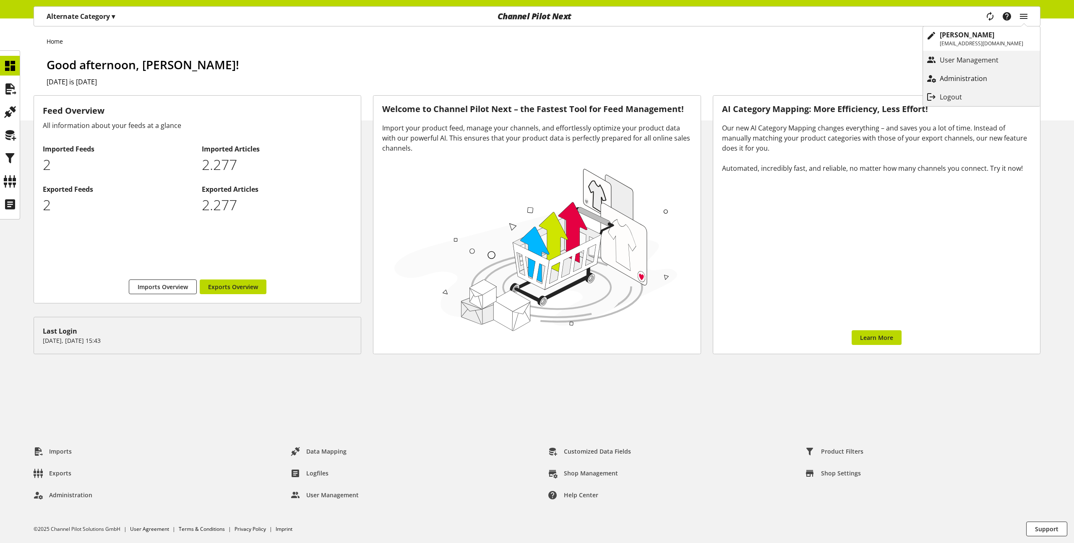
click at [951, 78] on p "Administration" at bounding box center [972, 78] width 64 height 10
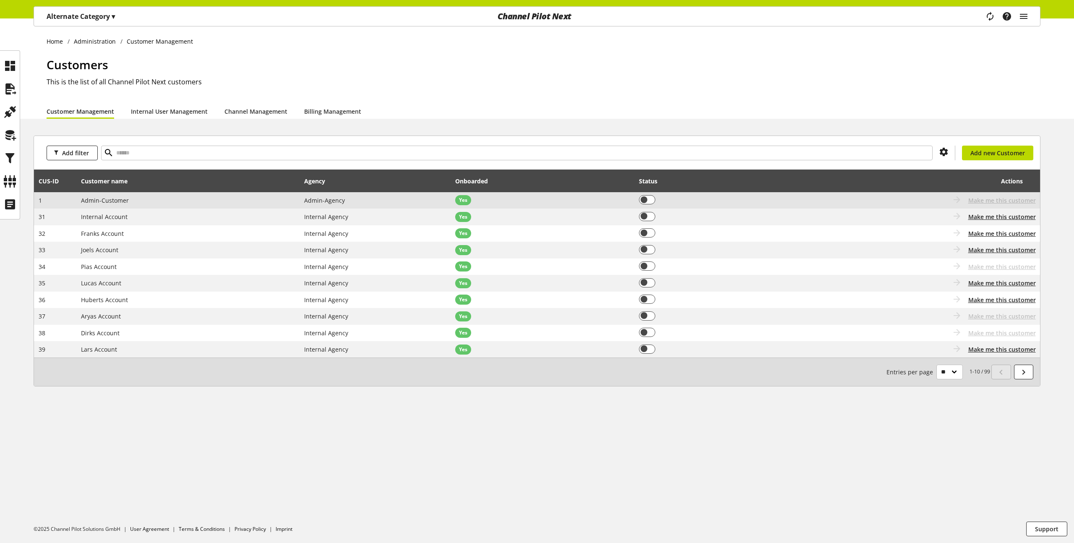
click at [543, 206] on td "Yes" at bounding box center [543, 200] width 184 height 17
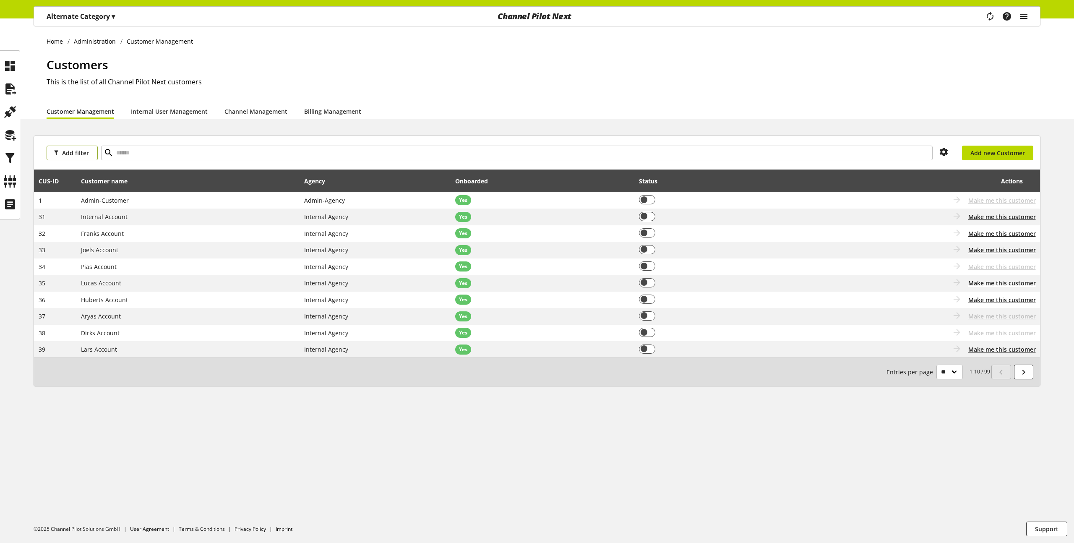
click at [89, 155] on button "Add filter" at bounding box center [72, 153] width 51 height 15
click at [84, 182] on span "Customer name" at bounding box center [72, 184] width 39 height 8
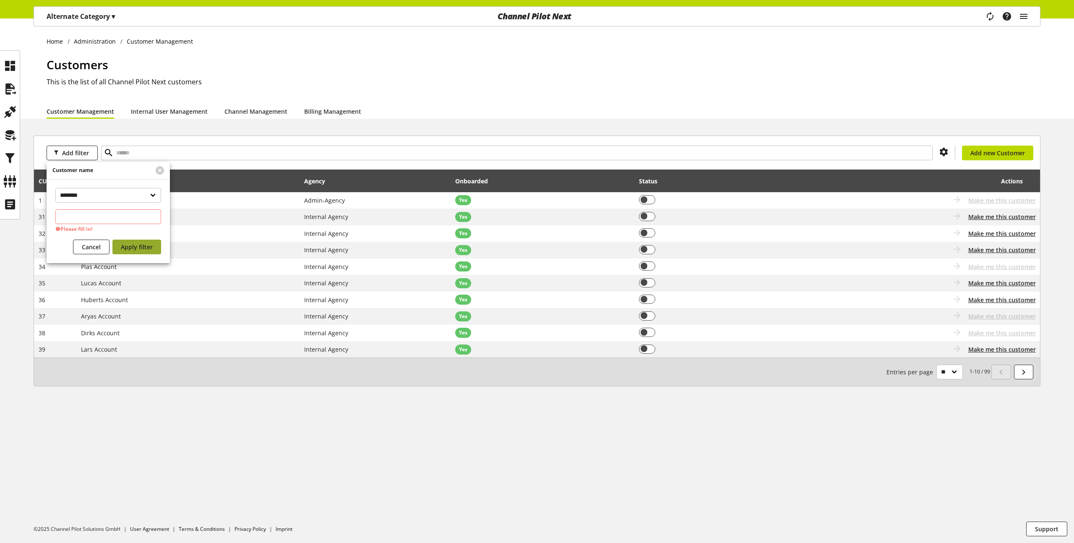
click at [125, 234] on div "**********" at bounding box center [108, 221] width 123 height 84
click at [393, 64] on h1 "Customers" at bounding box center [544, 65] width 994 height 18
